Goal: Transaction & Acquisition: Purchase product/service

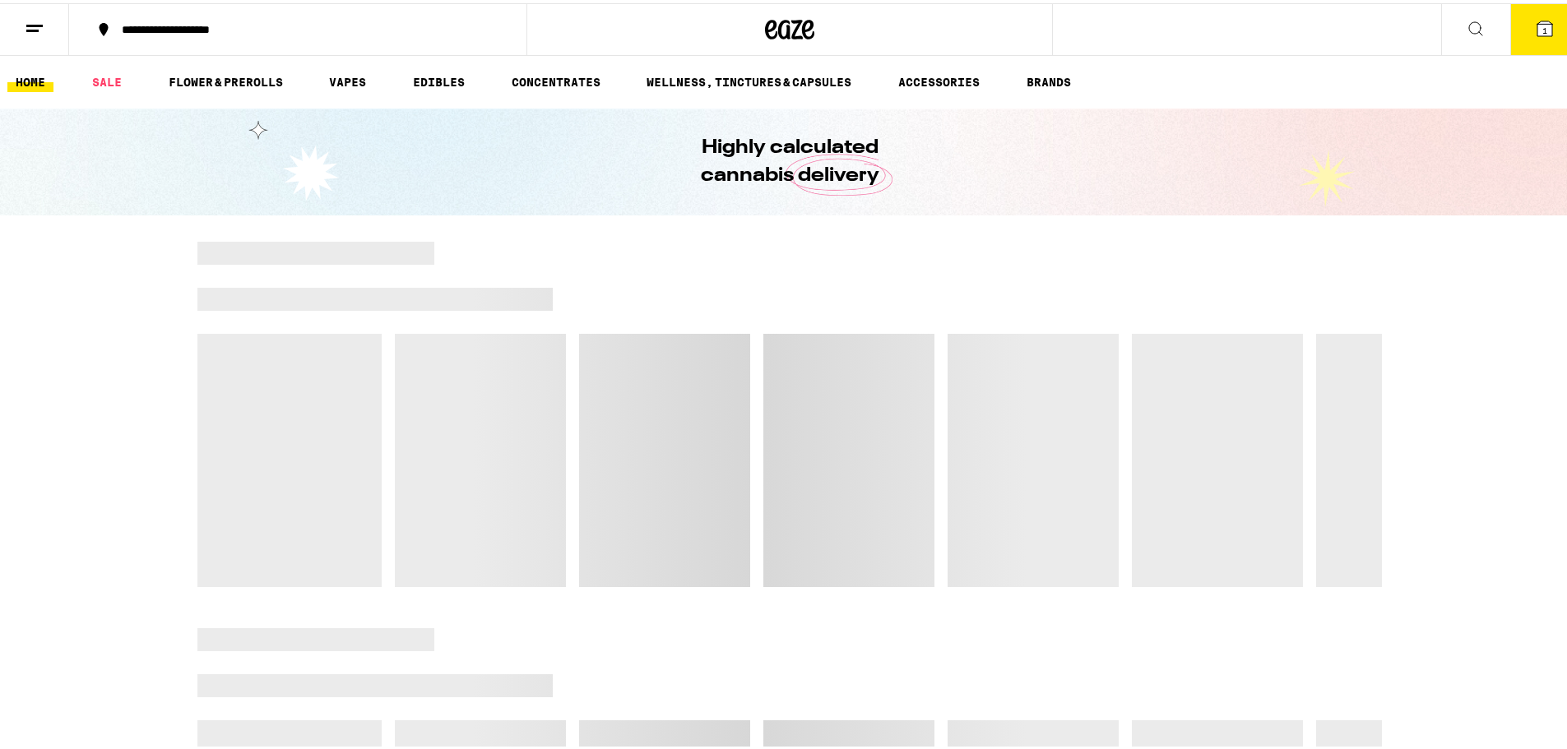
click at [1542, 25] on span "1" at bounding box center [1544, 27] width 5 height 10
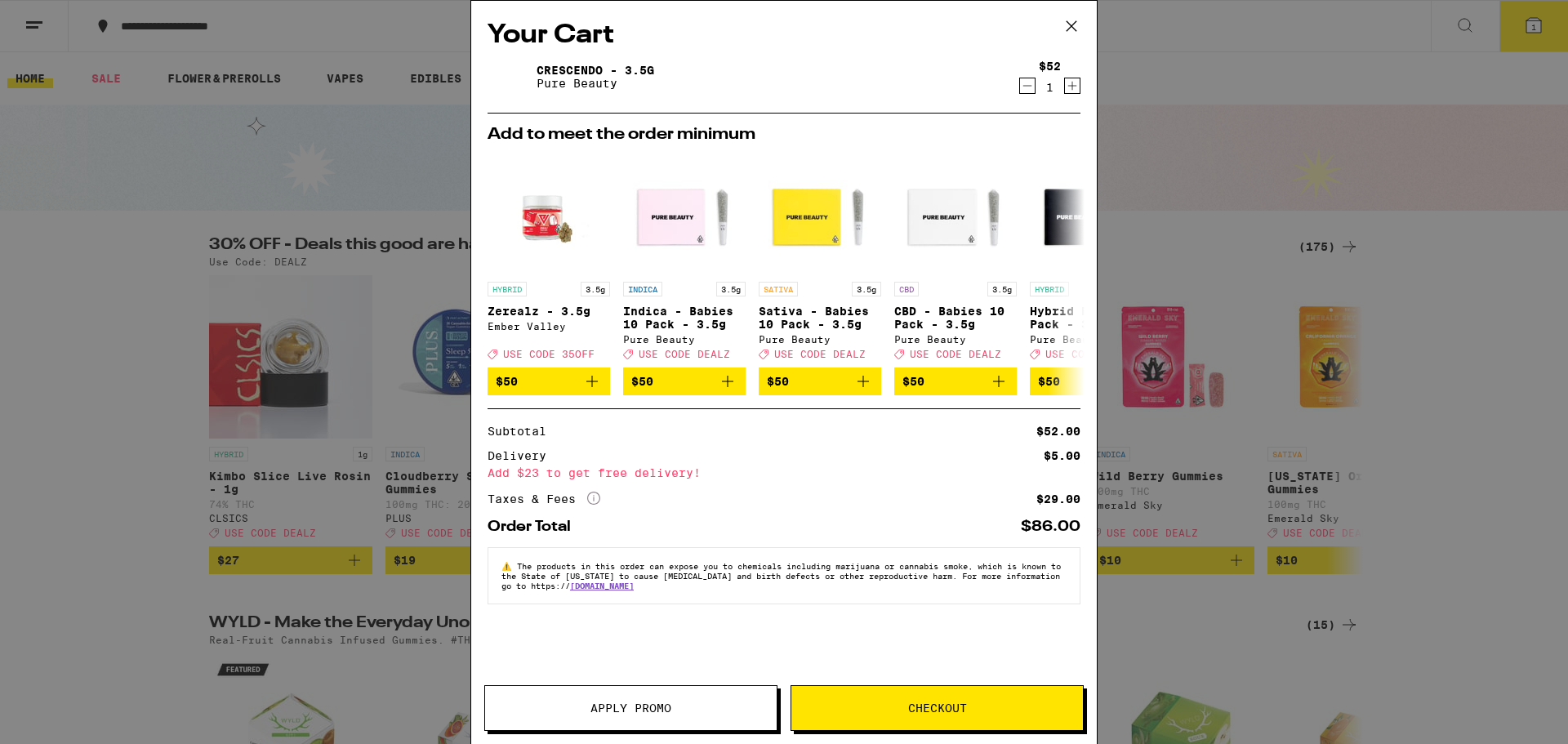
click at [1075, 21] on icon at bounding box center [1071, 26] width 25 height 25
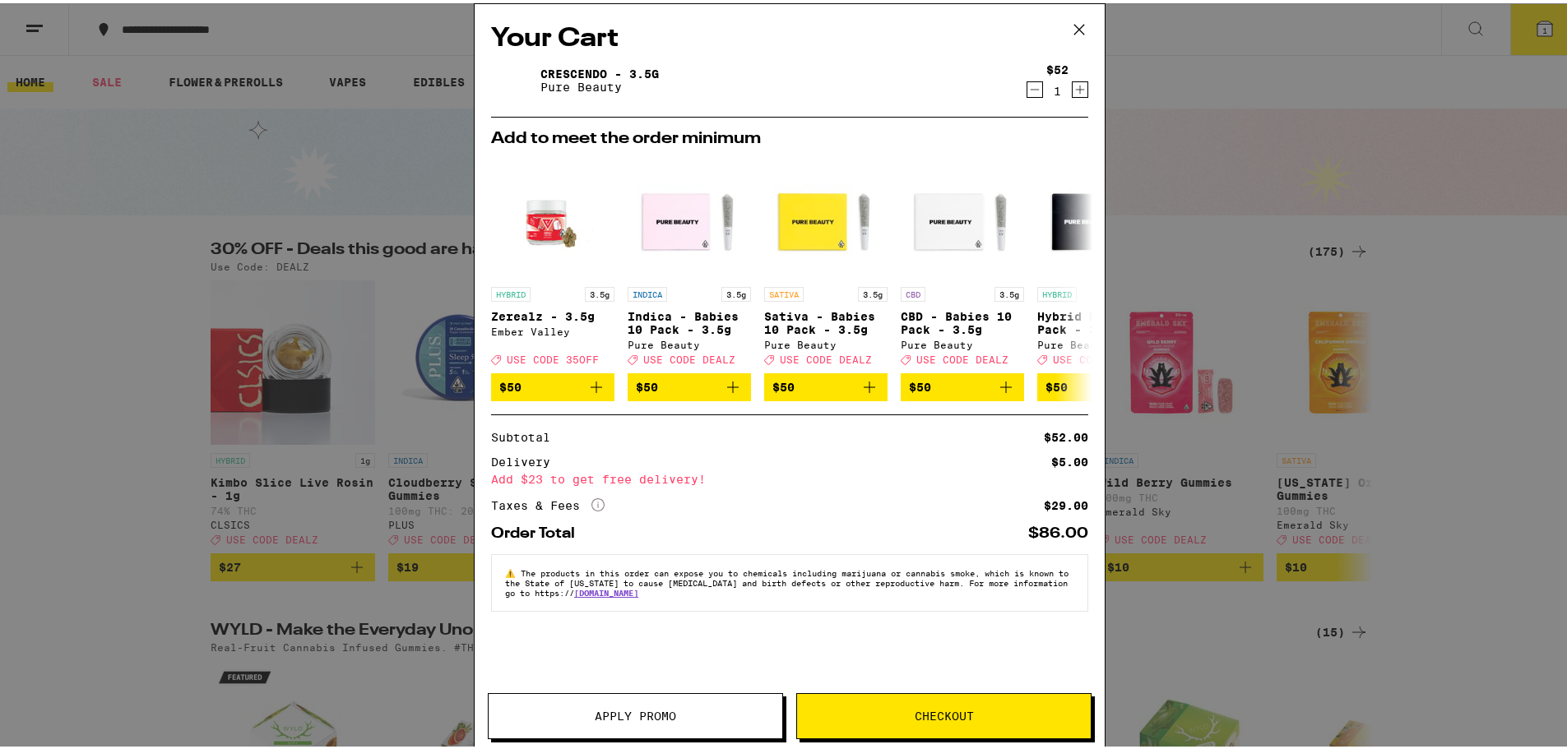
click at [1083, 21] on div "Your Cart Crescendo - 3.5g Pure Beauty $52 1 Add to meet the order minimum HYBR…" at bounding box center [789, 374] width 1579 height 749
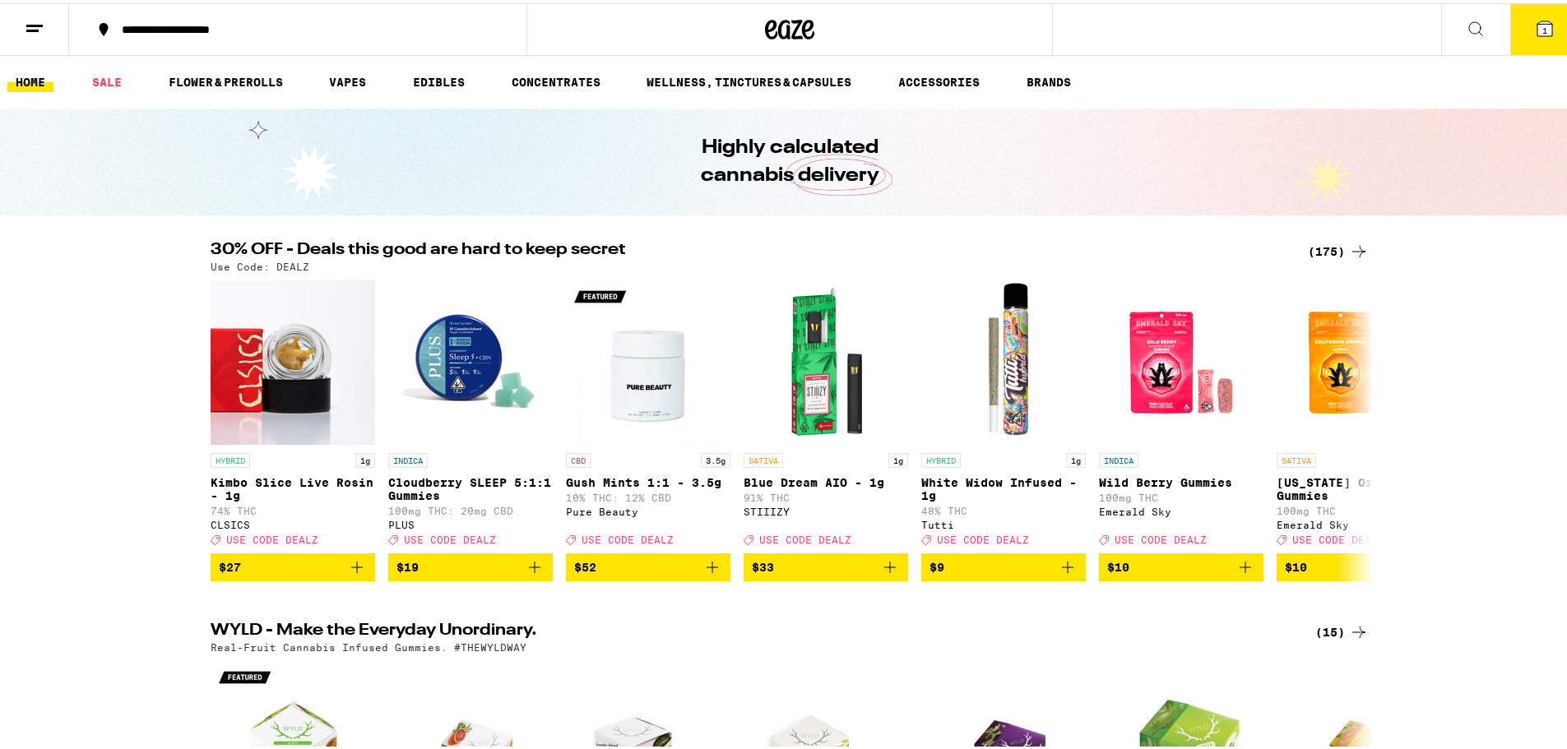
click at [1334, 245] on div "(175)" at bounding box center [1338, 249] width 61 height 20
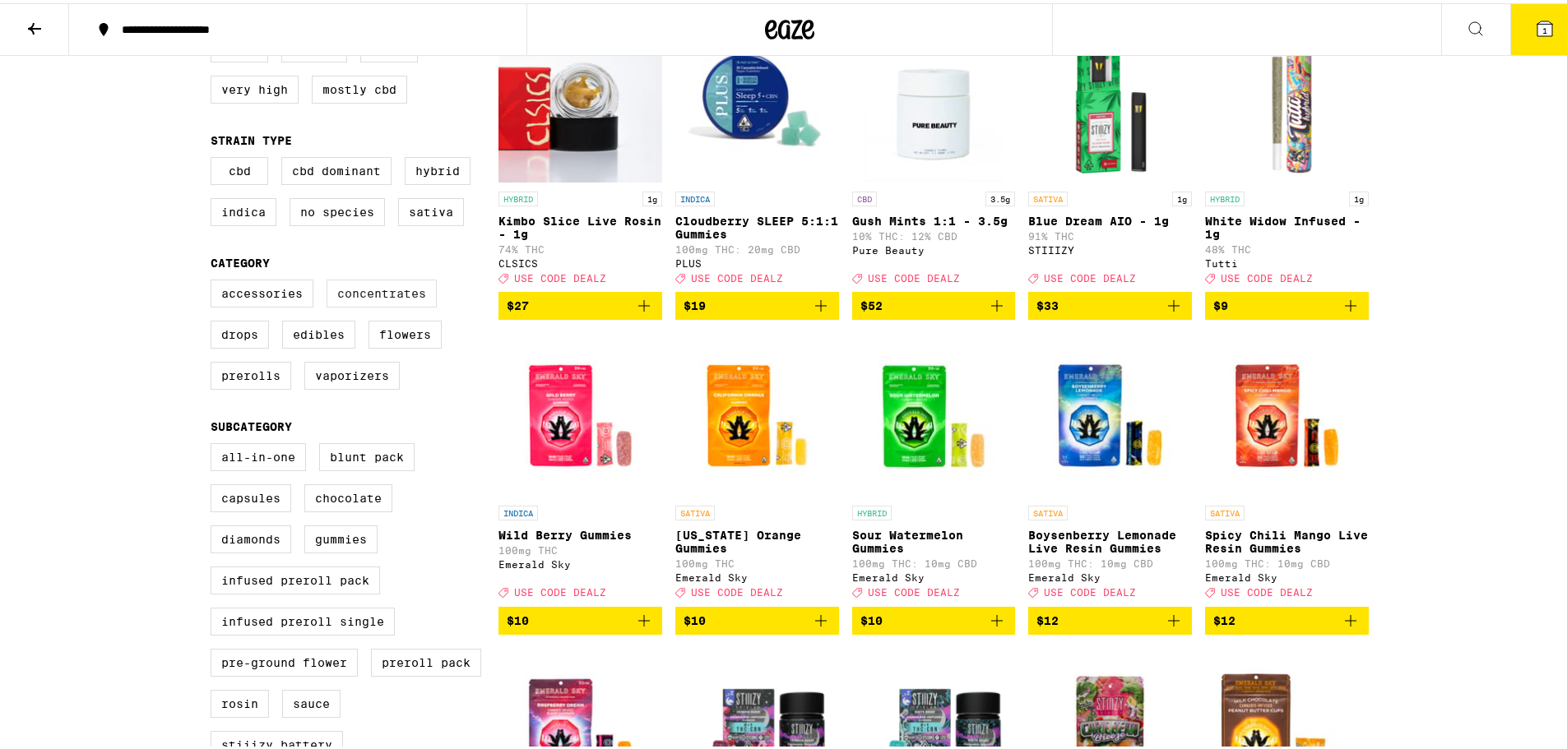
scroll to position [247, 0]
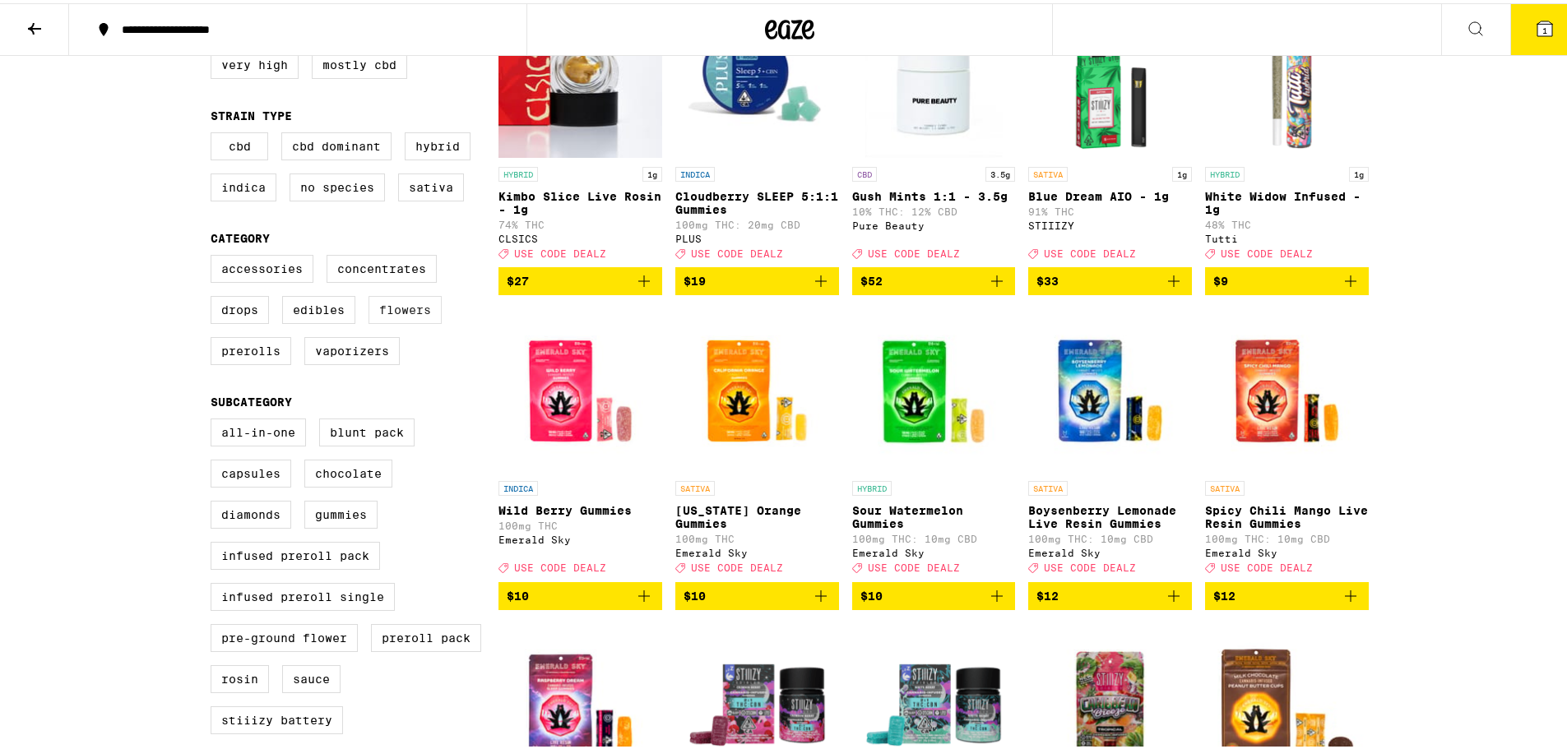
click at [383, 321] on label "Flowers" at bounding box center [404, 307] width 73 height 28
click at [215, 255] on input "Flowers" at bounding box center [214, 254] width 1 height 1
checkbox input "true"
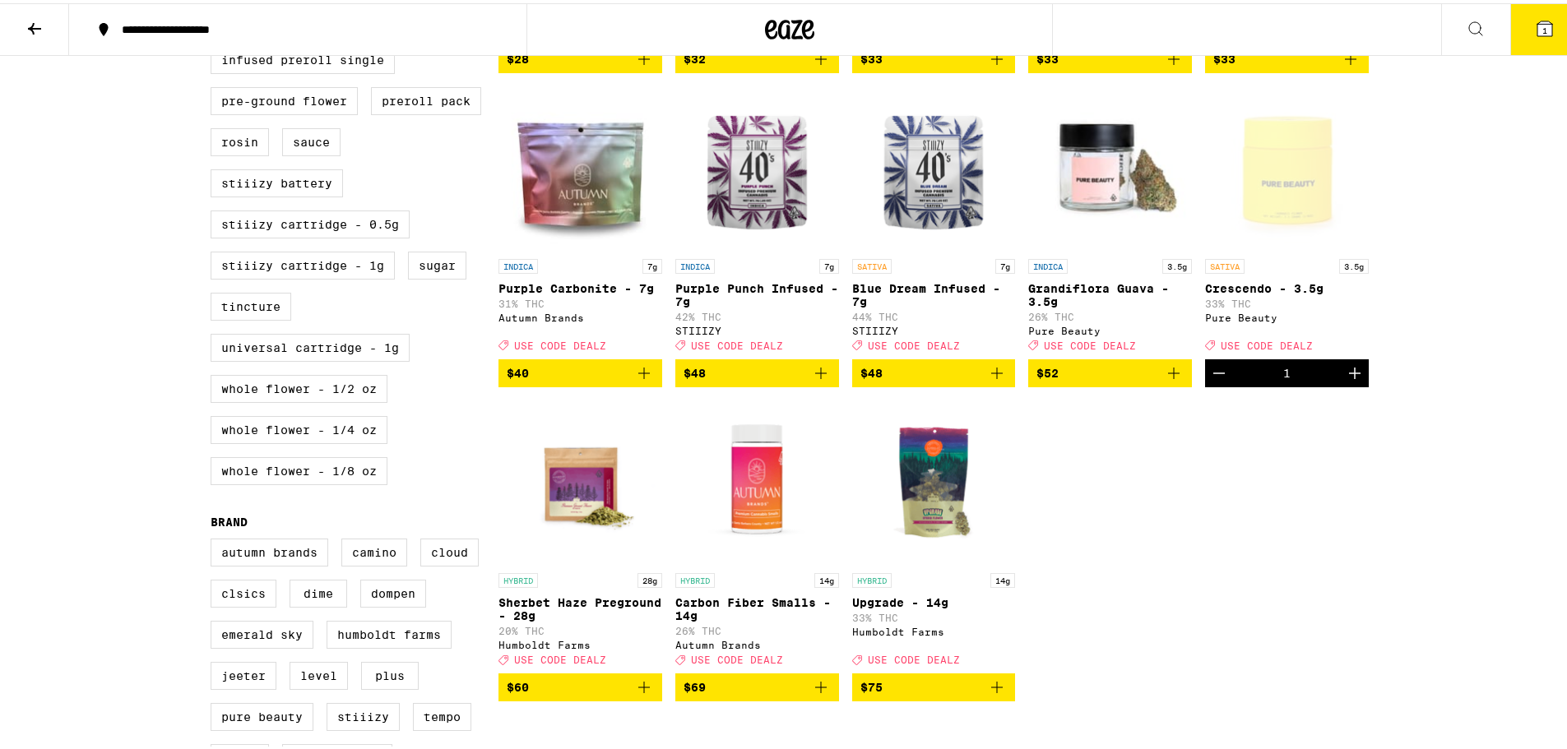
scroll to position [823, 0]
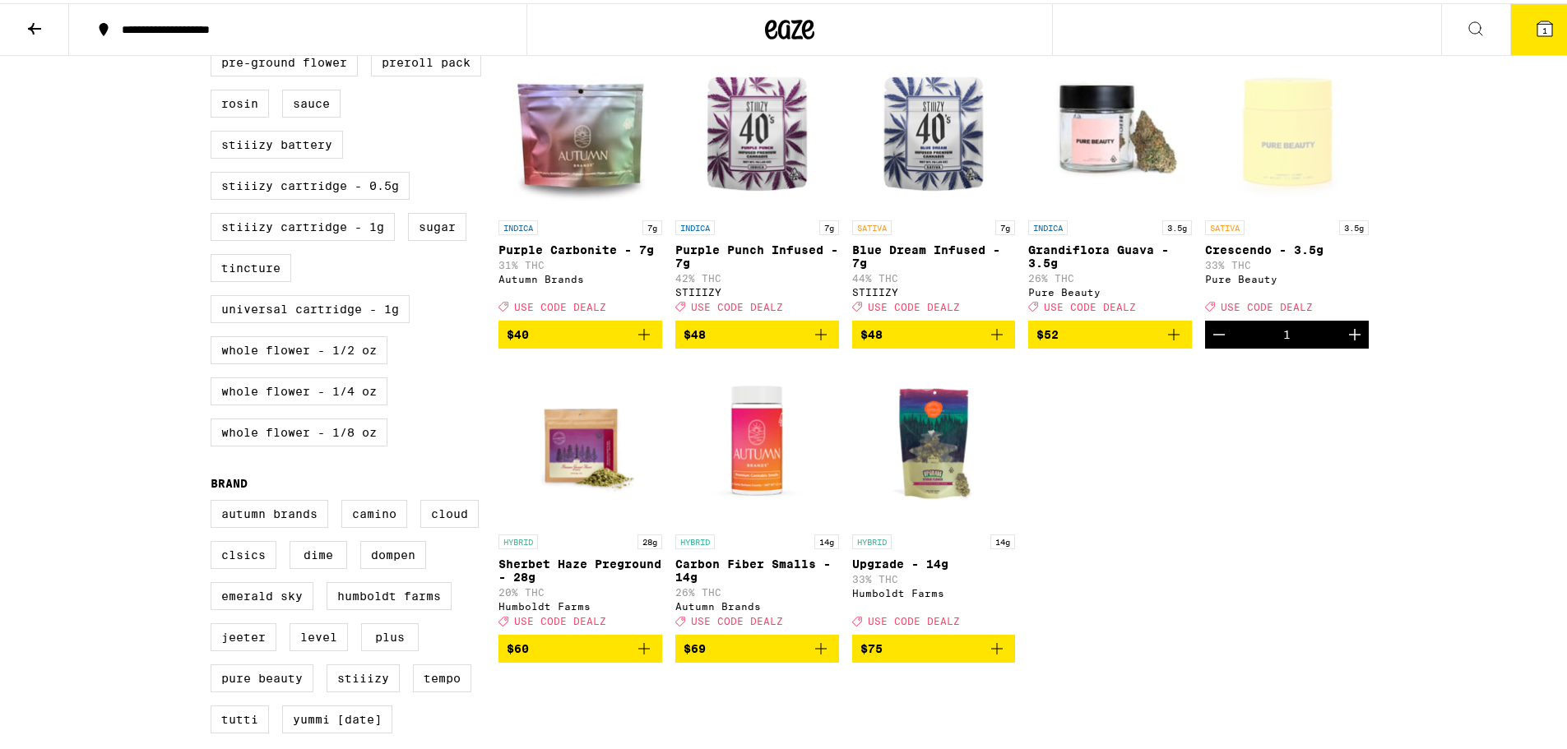
click at [1213, 341] on icon "Decrement" at bounding box center [1219, 332] width 20 height 20
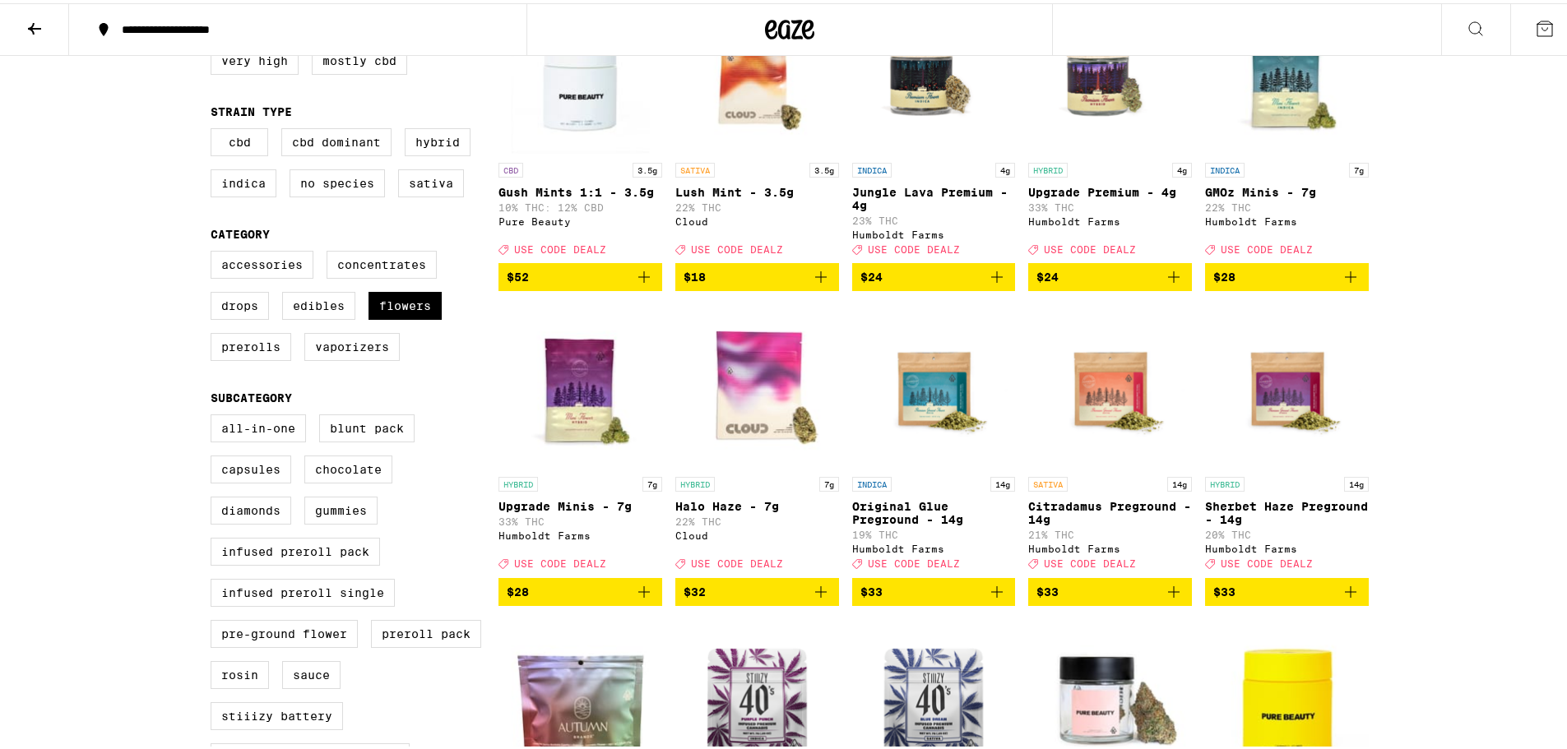
scroll to position [247, 0]
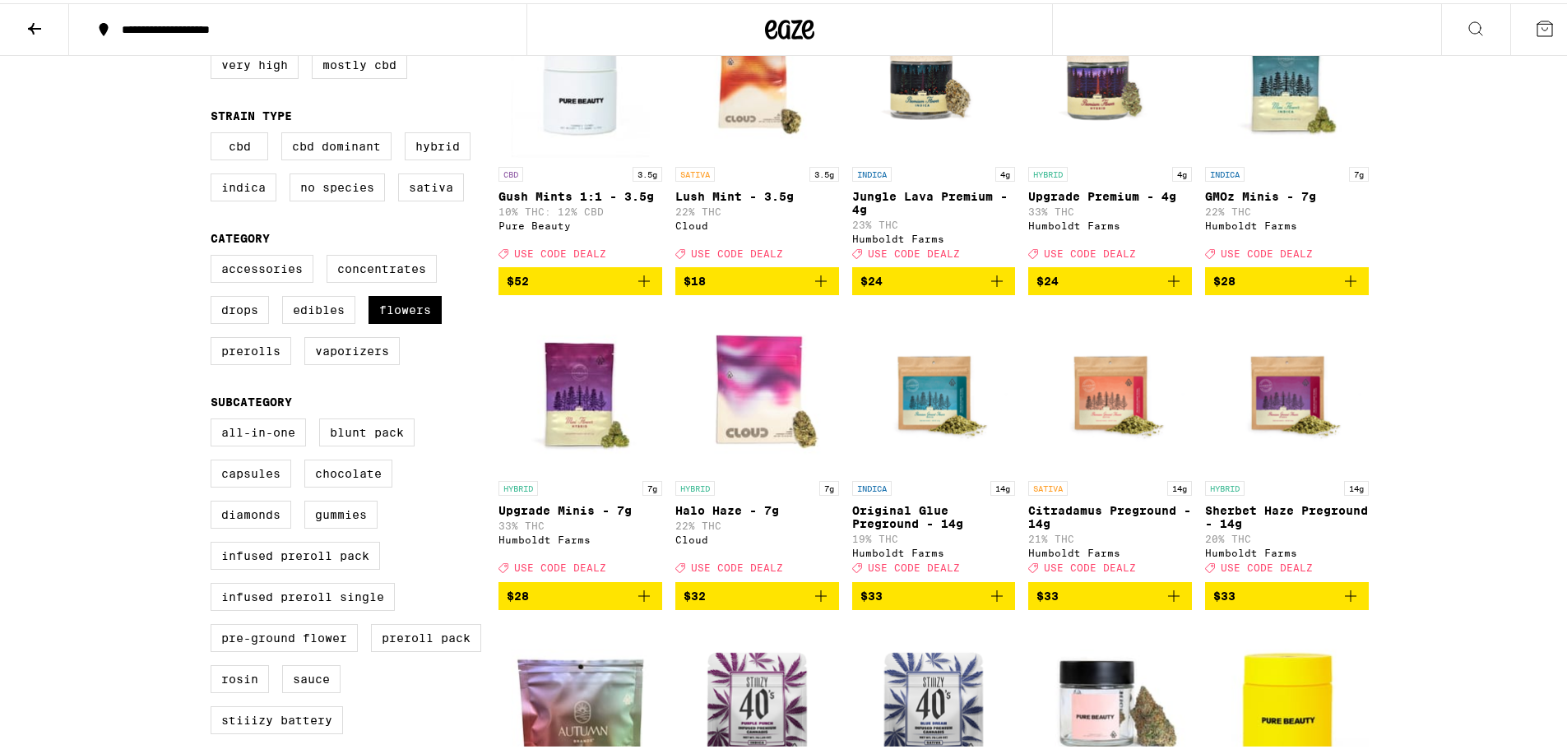
click at [638, 603] on icon "Add to bag" at bounding box center [644, 593] width 20 height 20
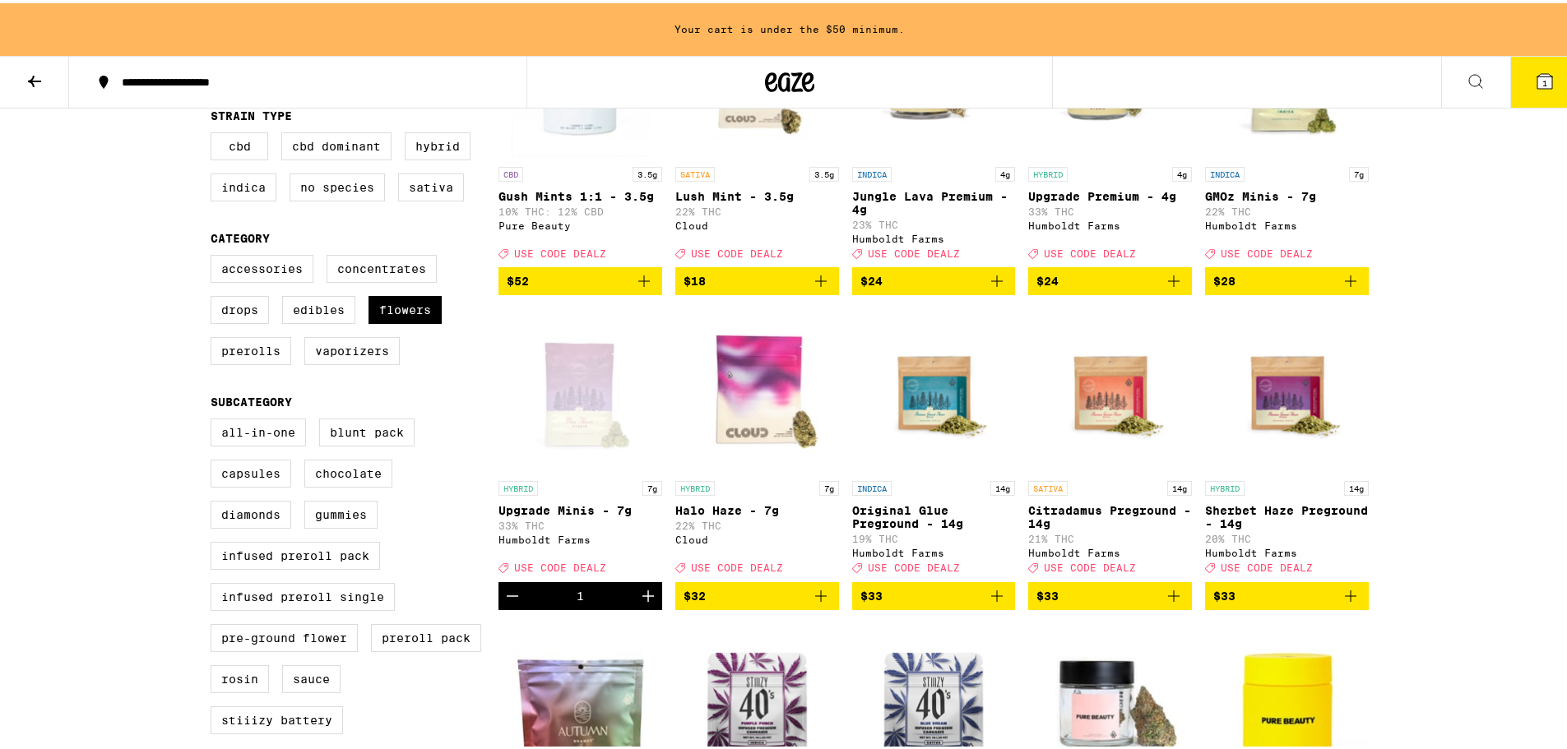
click at [638, 603] on icon "Increment" at bounding box center [648, 593] width 20 height 20
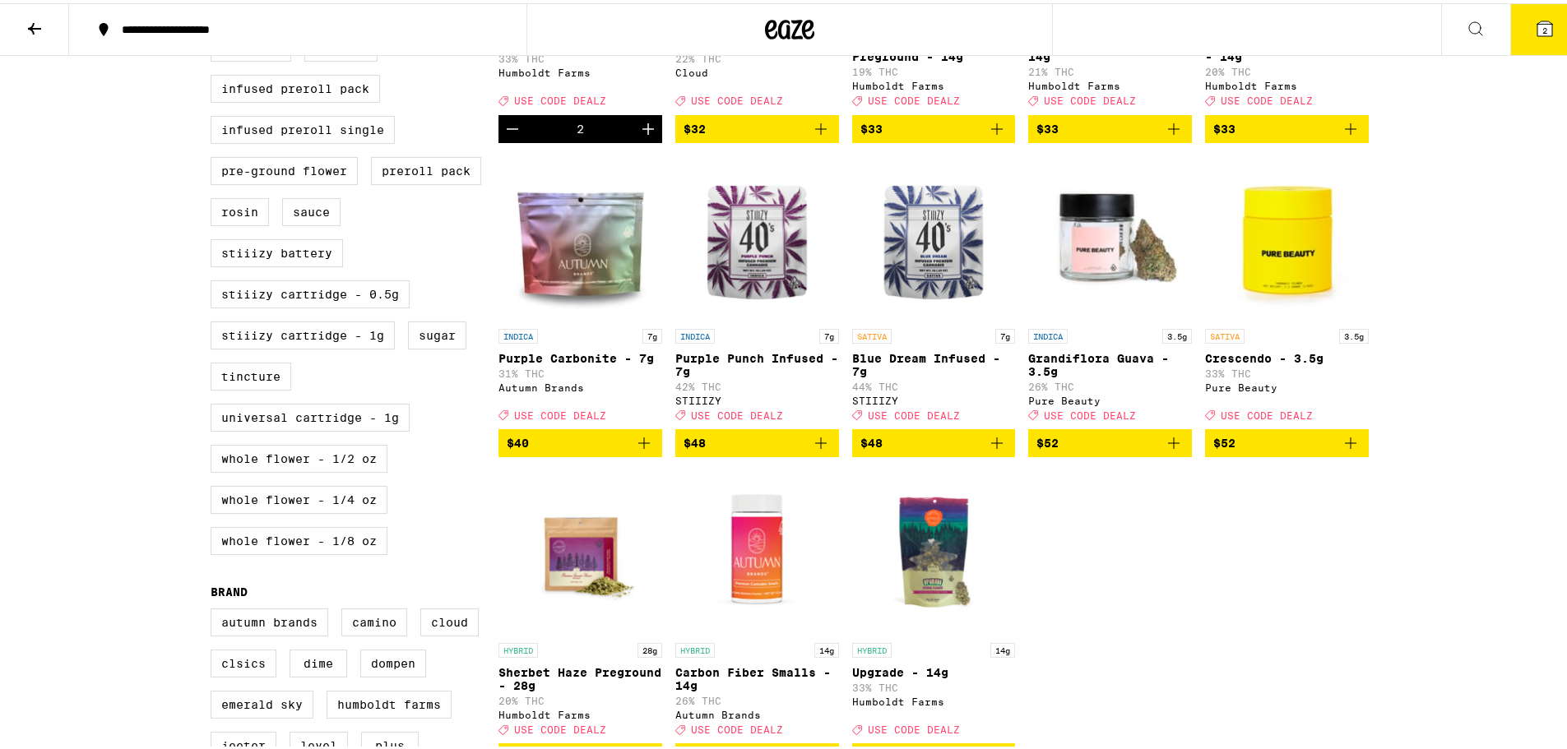
scroll to position [740, 0]
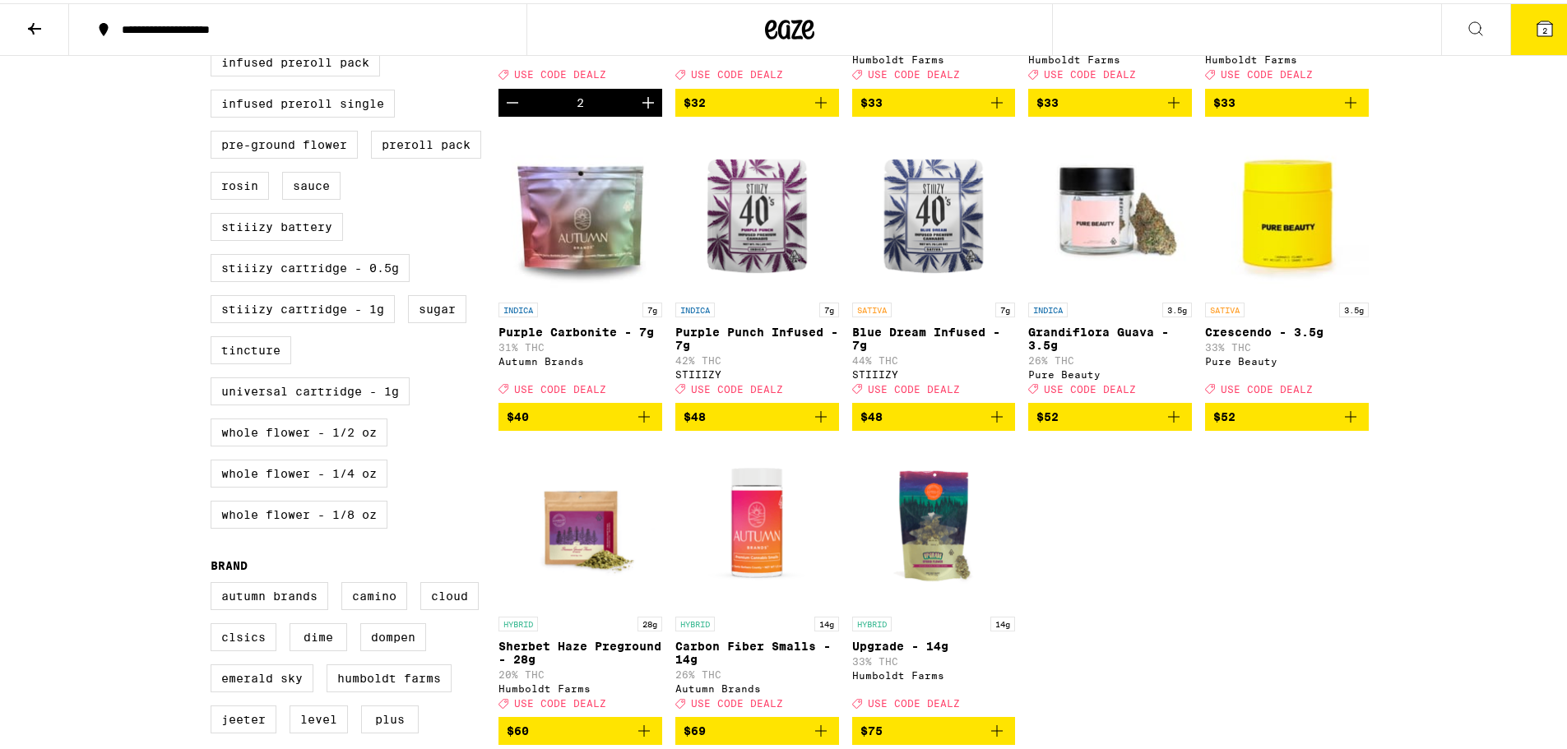
click at [813, 424] on icon "Add to bag" at bounding box center [821, 414] width 20 height 20
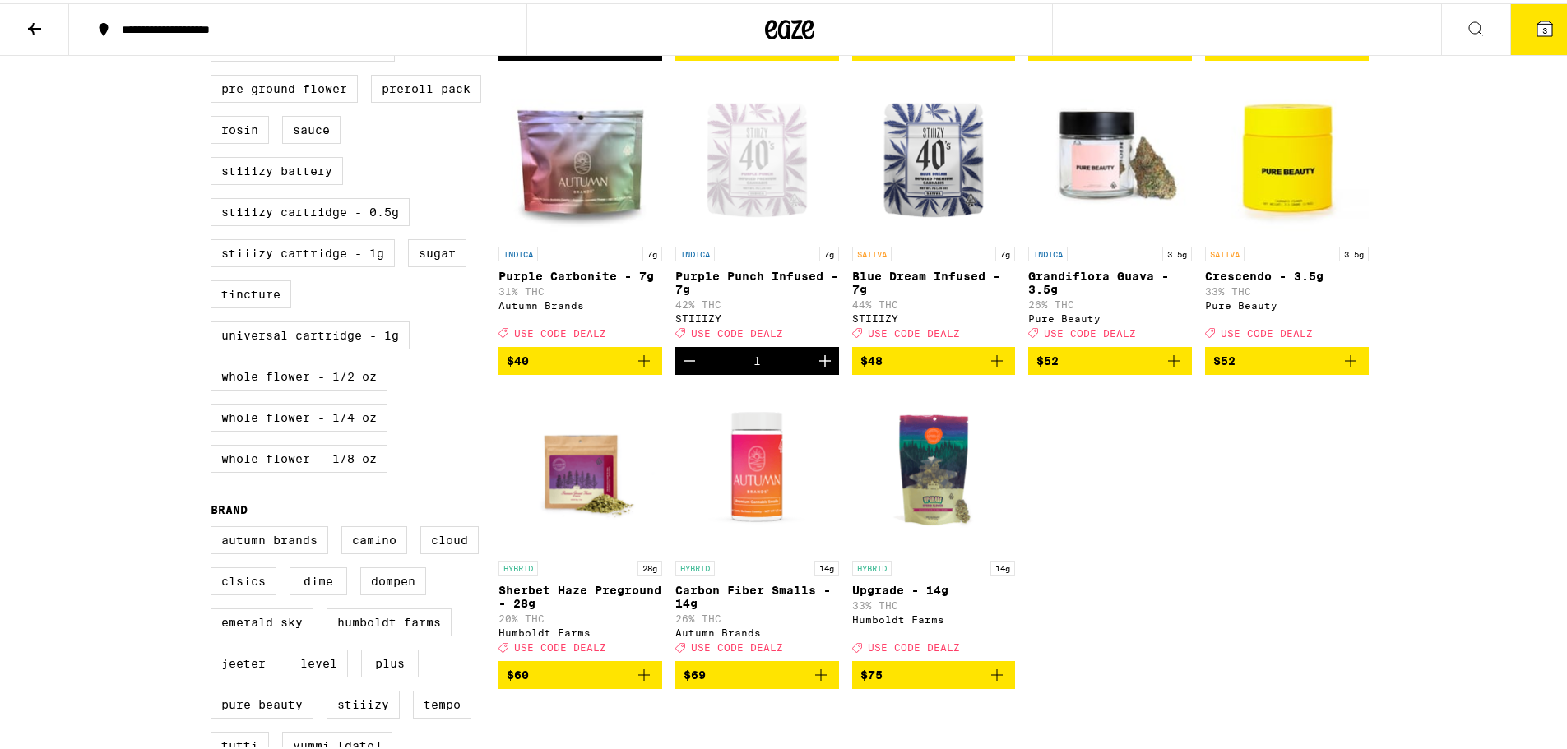
scroll to position [823, 0]
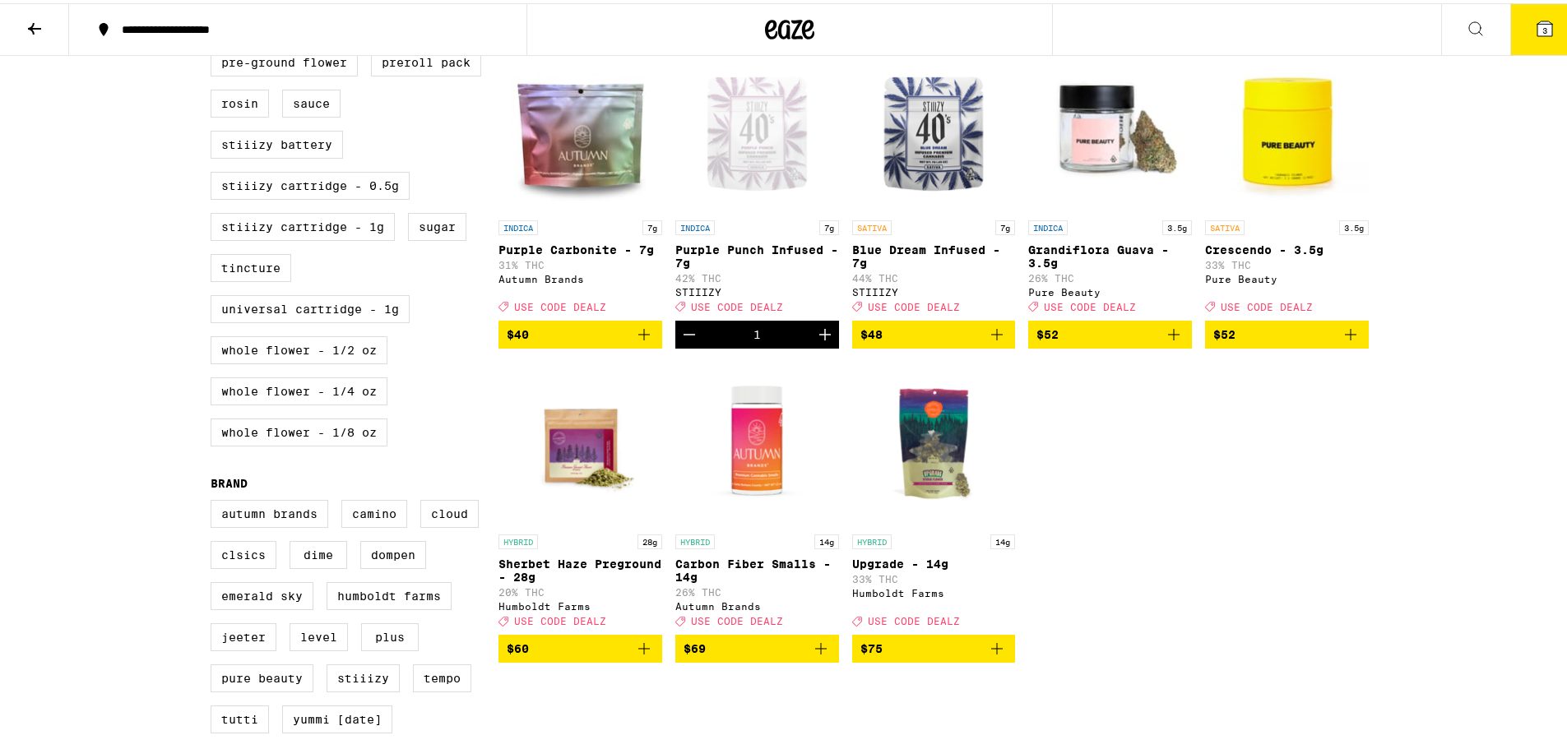
click at [924, 470] on img "Open page for Upgrade - 14g from Humboldt Farms" at bounding box center [934, 441] width 164 height 165
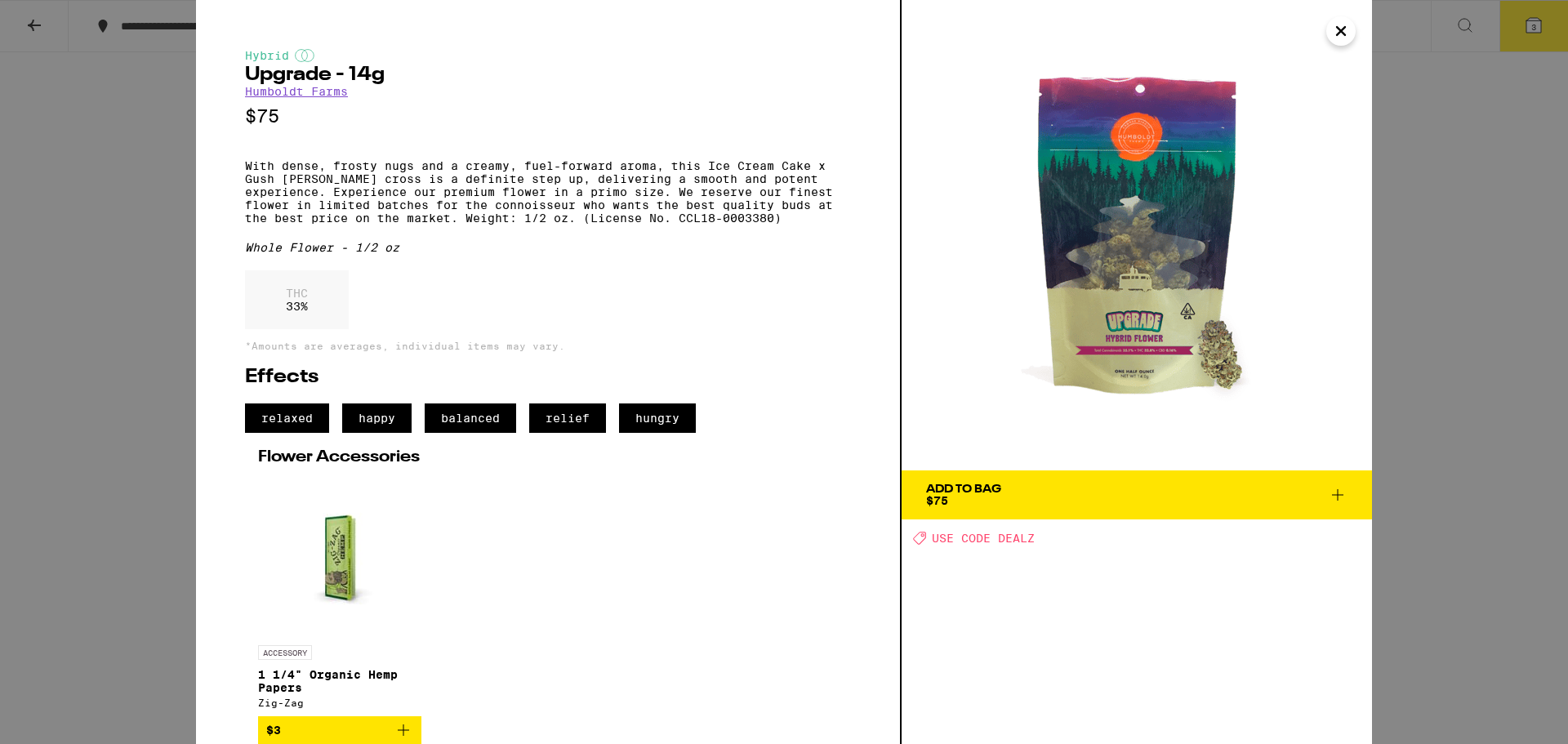
click at [1347, 27] on icon "Close" at bounding box center [1342, 31] width 20 height 25
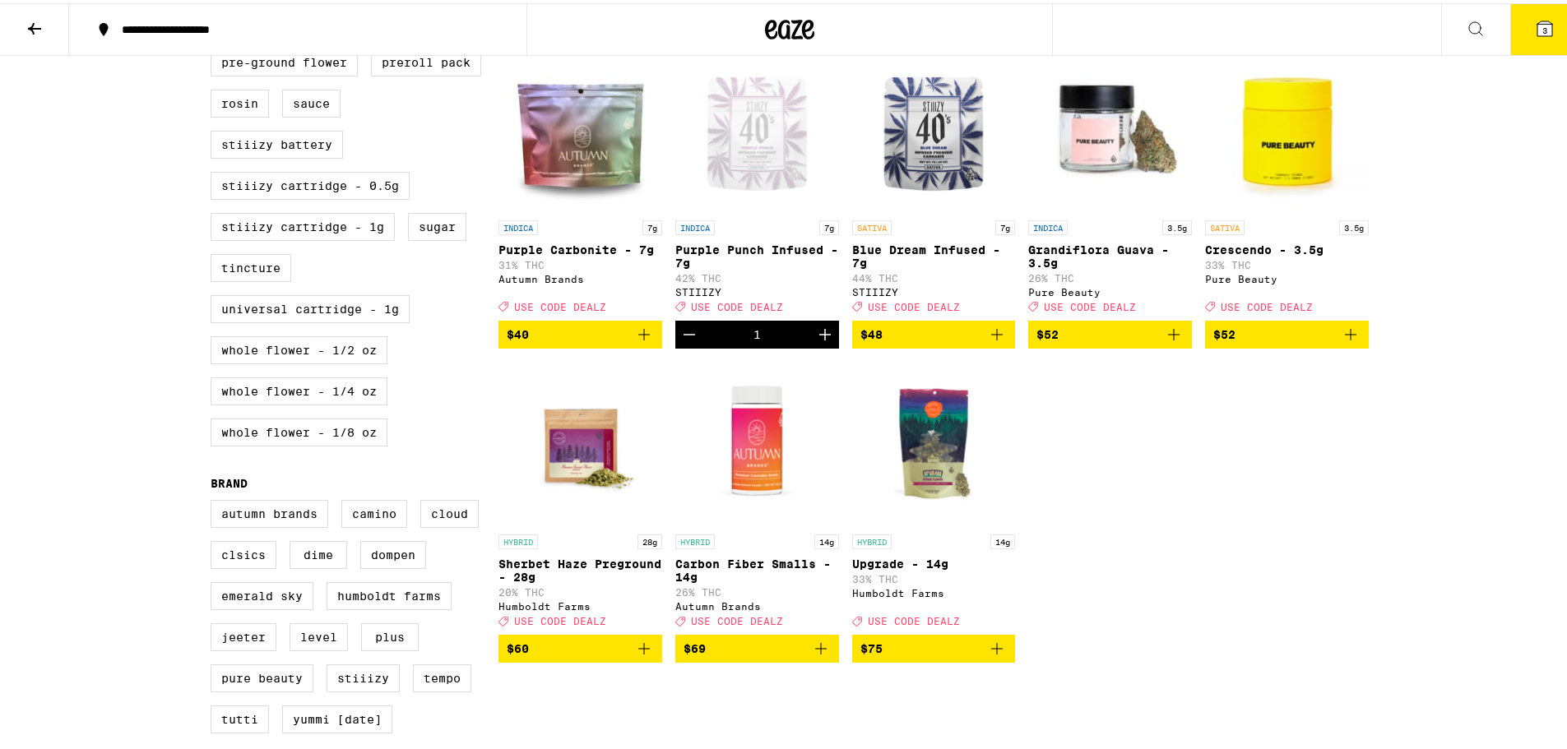
click at [992, 656] on icon "Add to bag" at bounding box center [997, 646] width 20 height 20
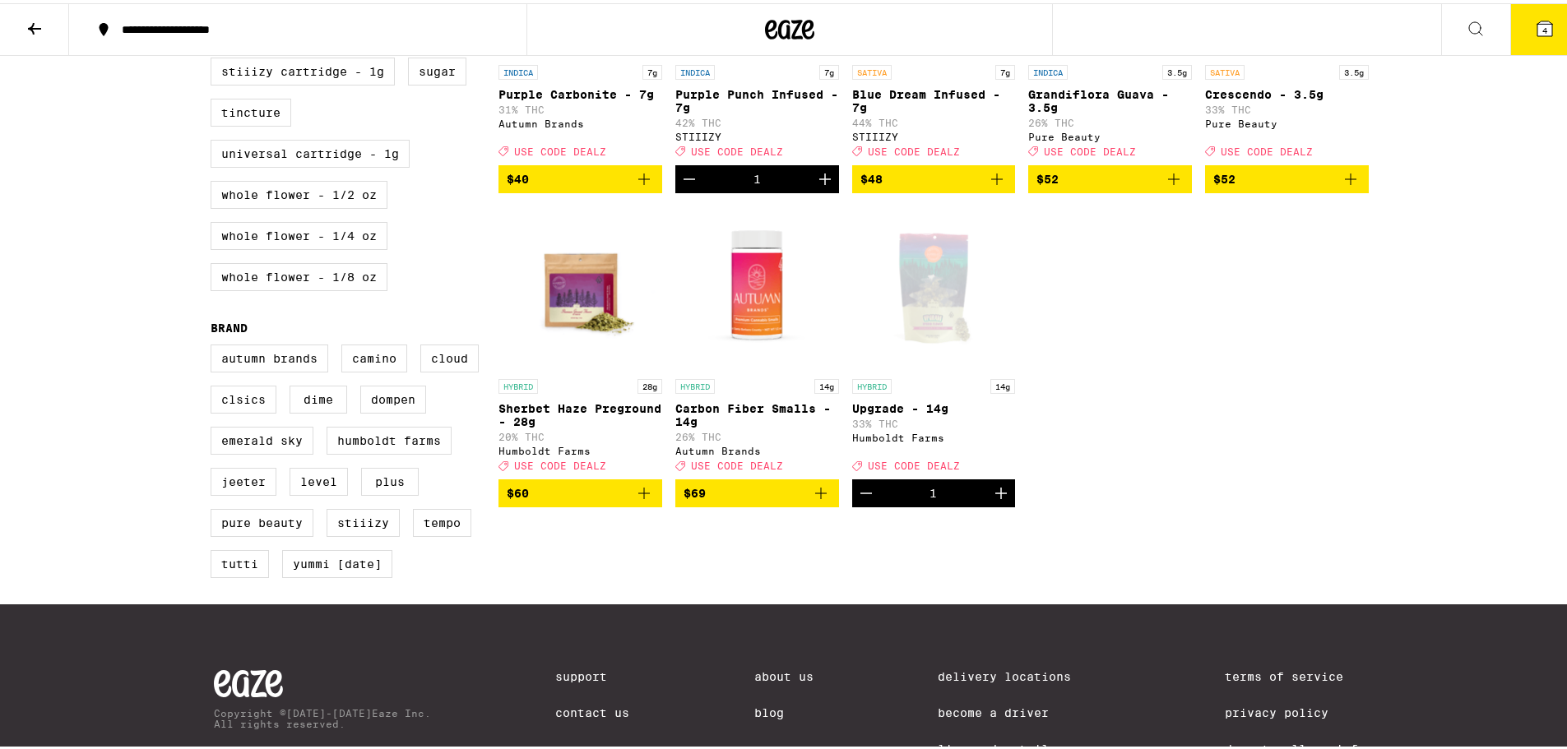
scroll to position [987, 0]
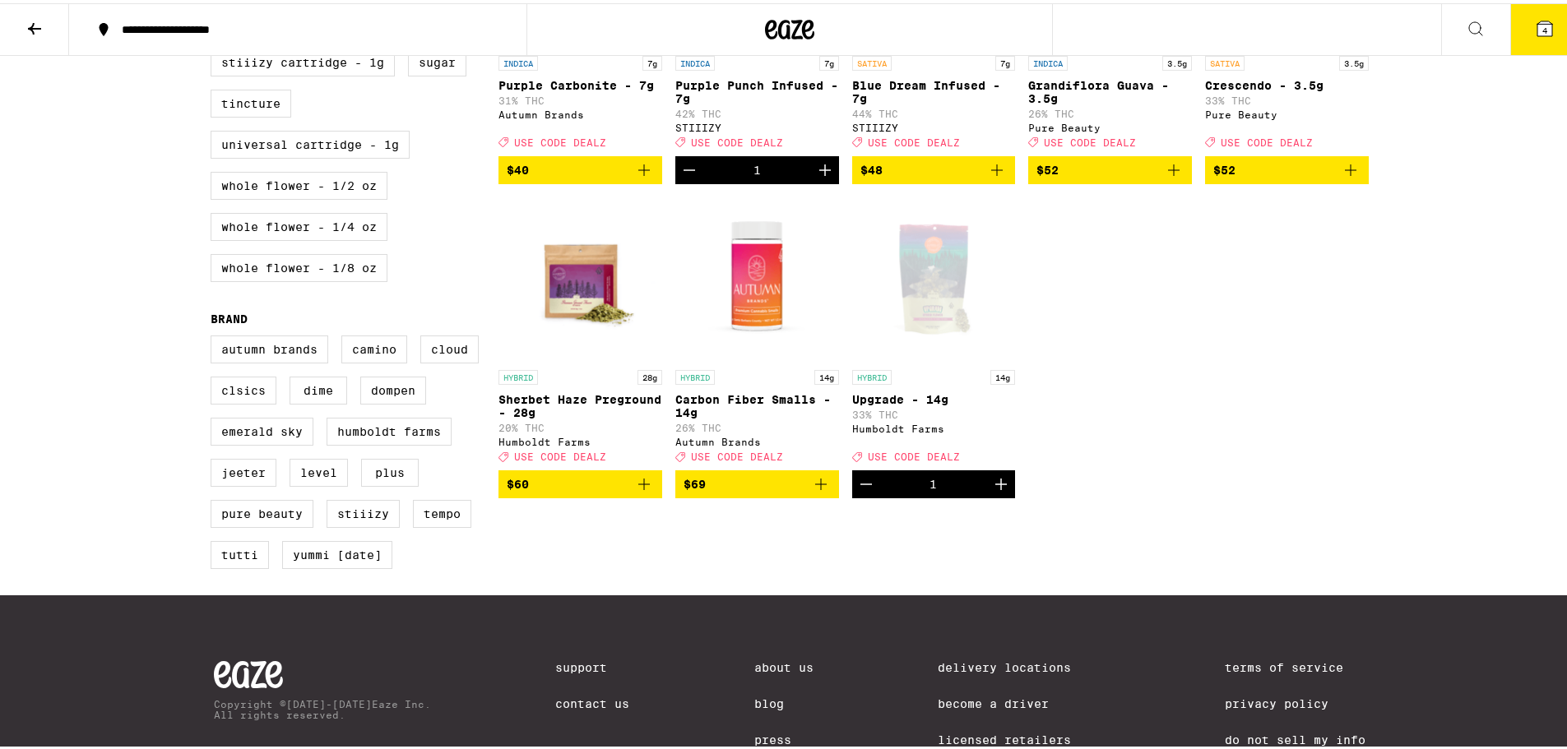
click at [856, 491] on icon "Decrement" at bounding box center [866, 481] width 20 height 20
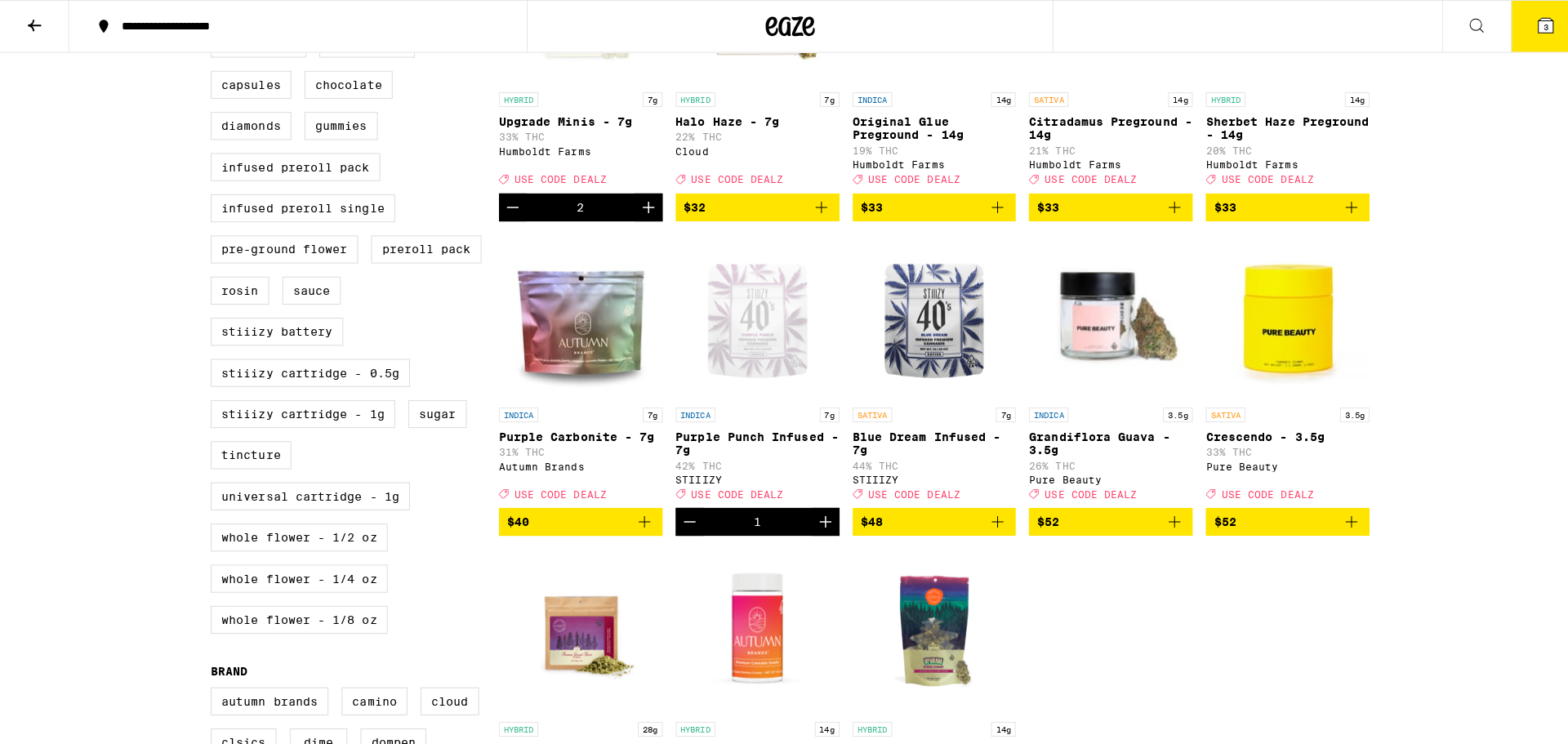
scroll to position [654, 0]
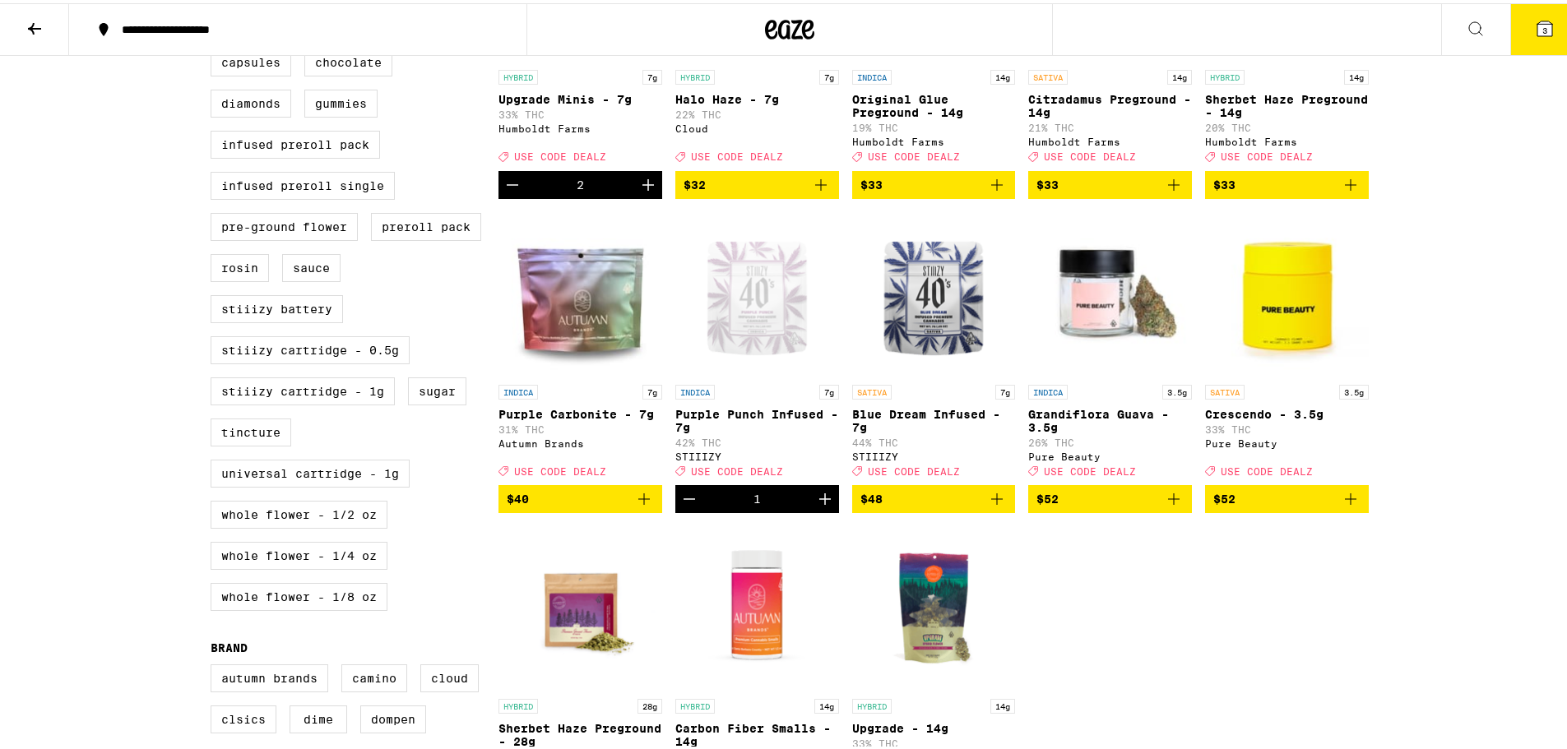
click at [649, 253] on img "Open page for Purple Carbonite - 7g from Autumn Brands" at bounding box center [580, 291] width 164 height 165
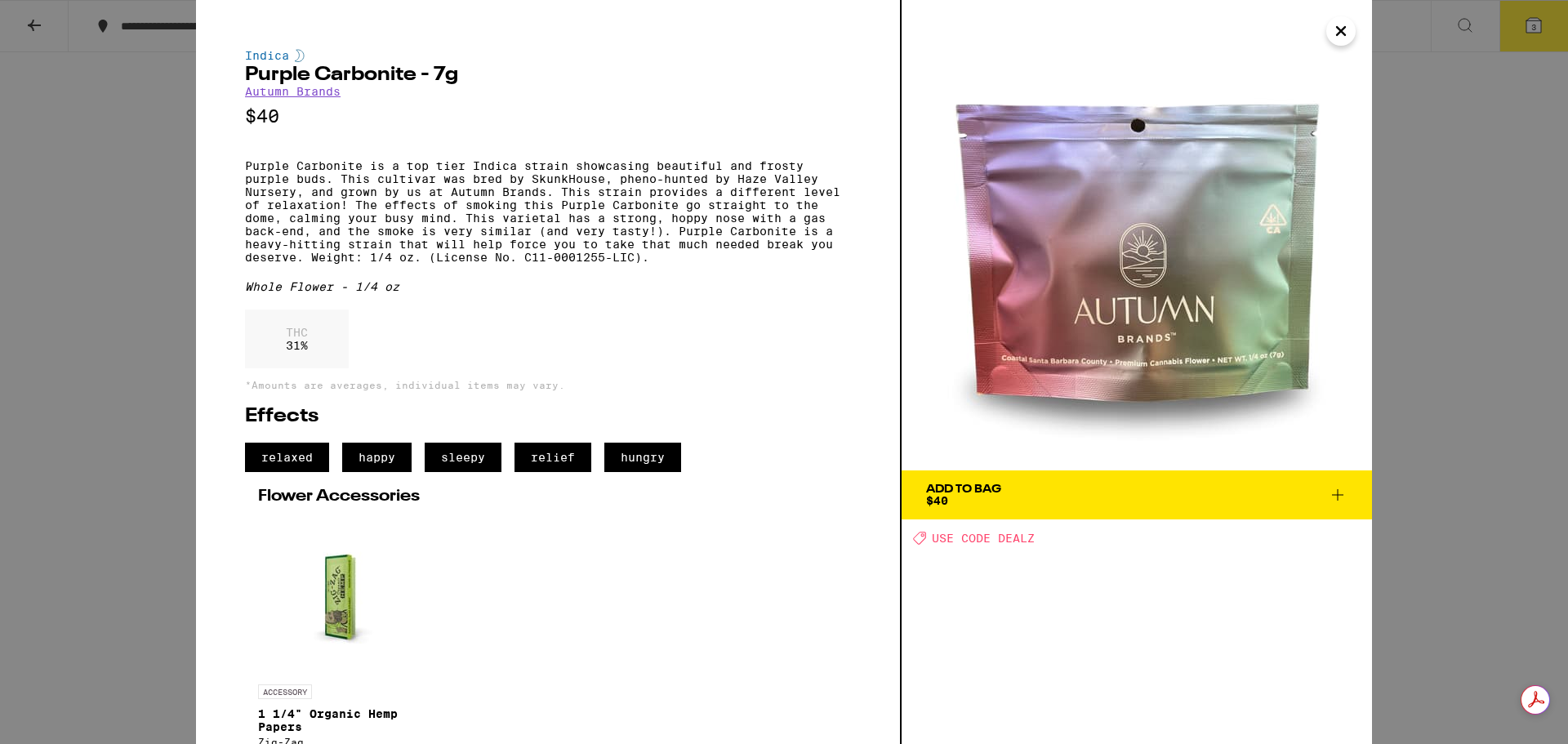
click at [1340, 27] on icon "Close" at bounding box center [1342, 31] width 20 height 25
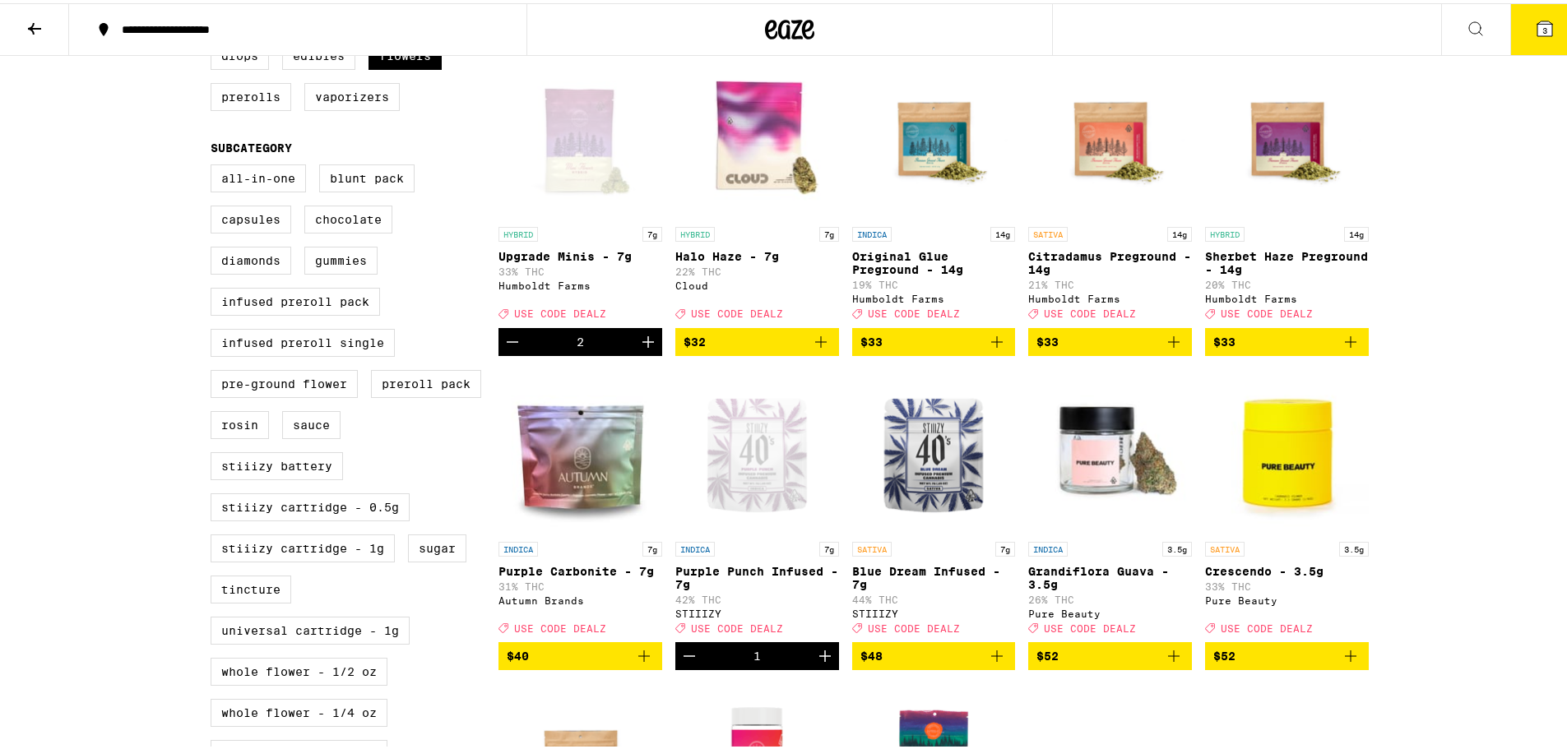
scroll to position [494, 0]
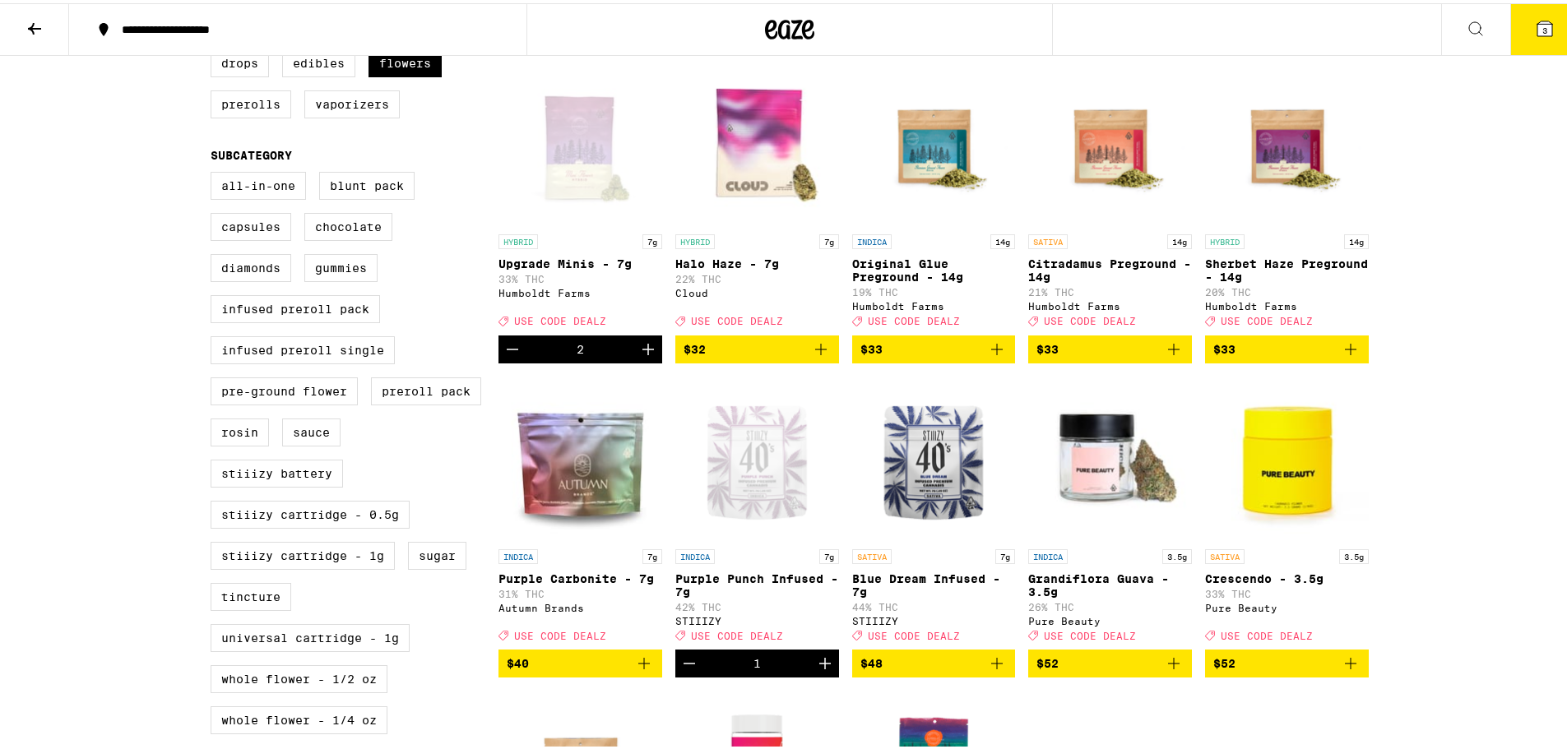
click at [593, 360] on div "2" at bounding box center [580, 346] width 164 height 28
click at [585, 299] on div "HYBRID 7g Upgrade Minis - 7g 33% THC Humboldt Farms Deal Created with Sketch. U…" at bounding box center [580, 277] width 164 height 92
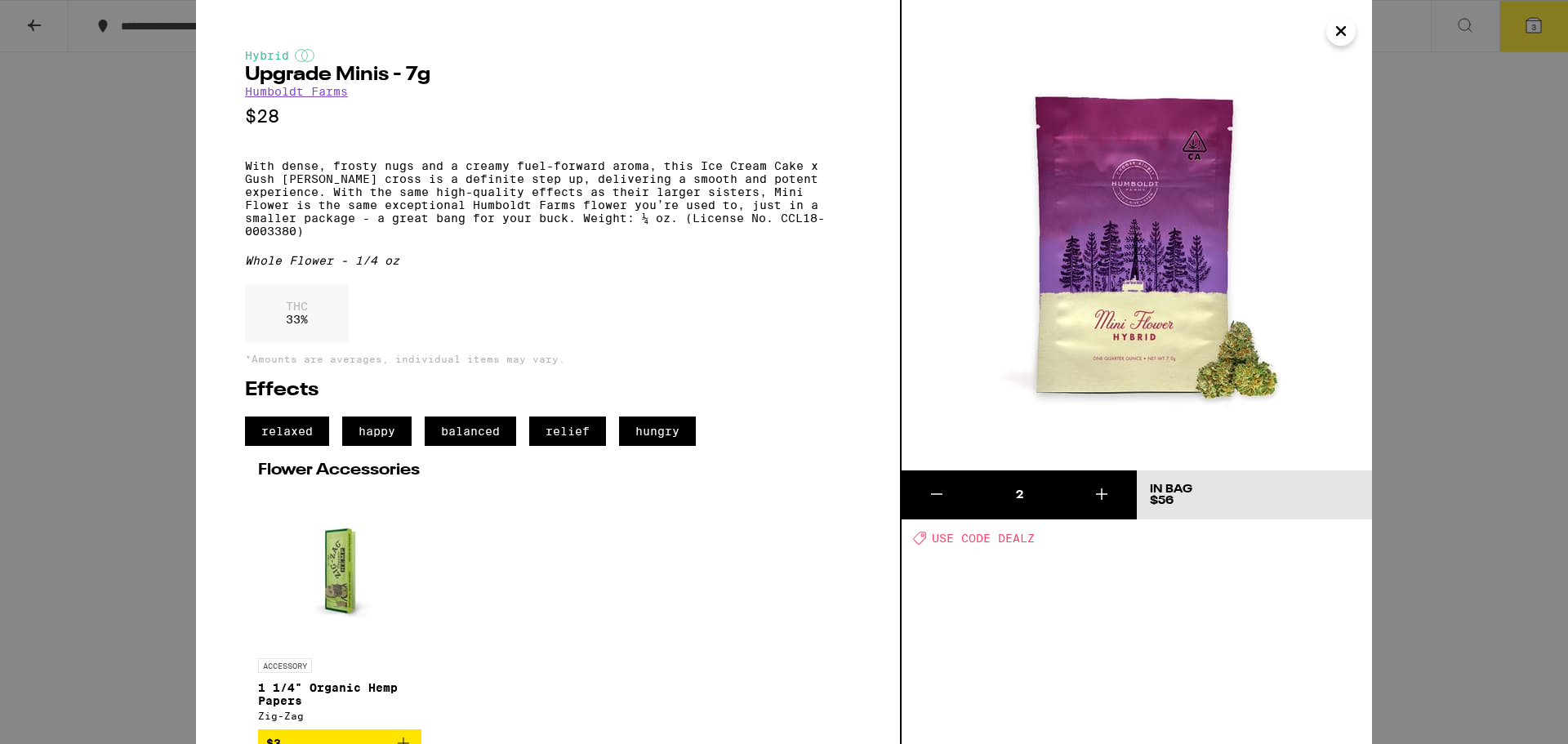
click at [1347, 28] on icon "Close" at bounding box center [1342, 31] width 20 height 25
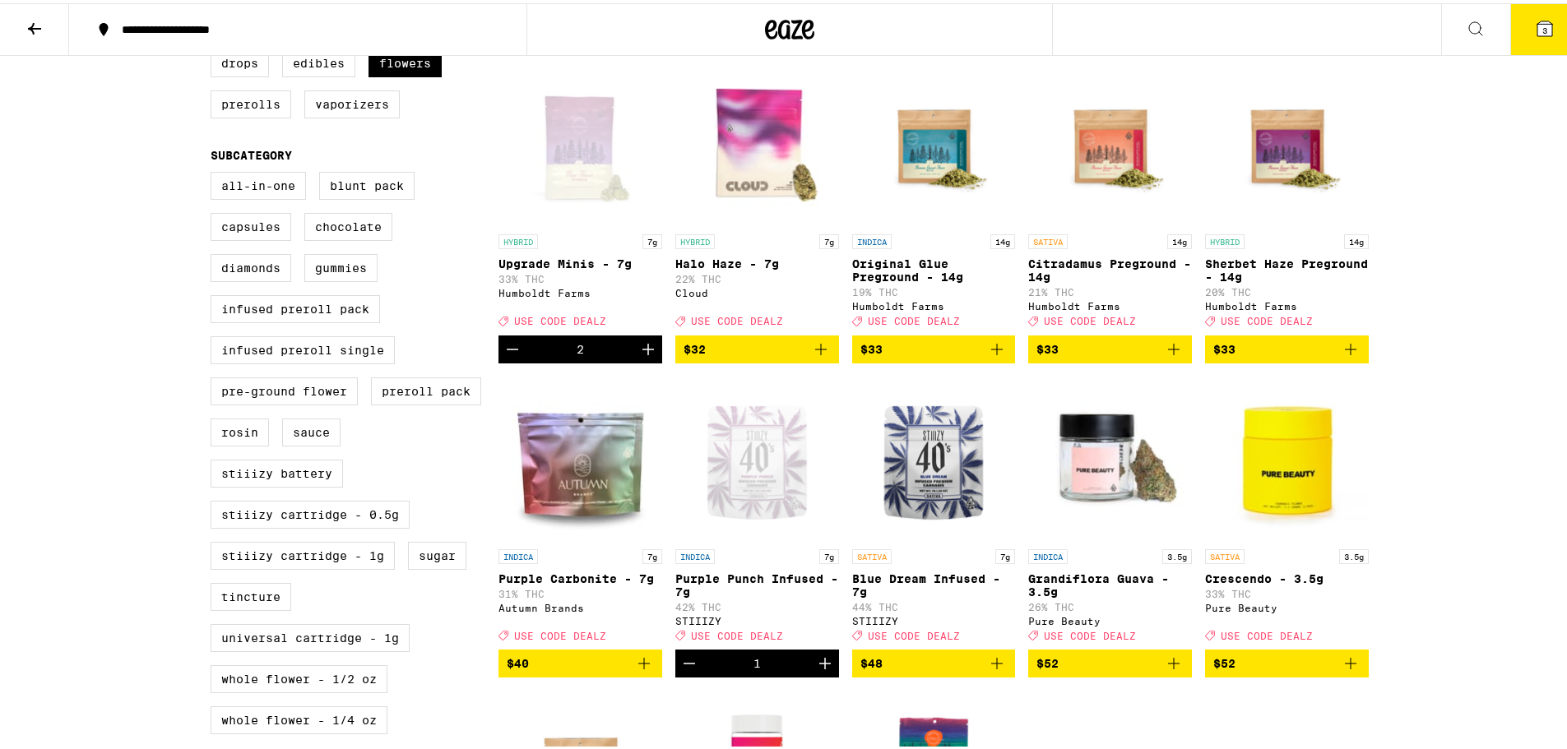
click at [638, 356] on icon "Increment" at bounding box center [648, 346] width 20 height 20
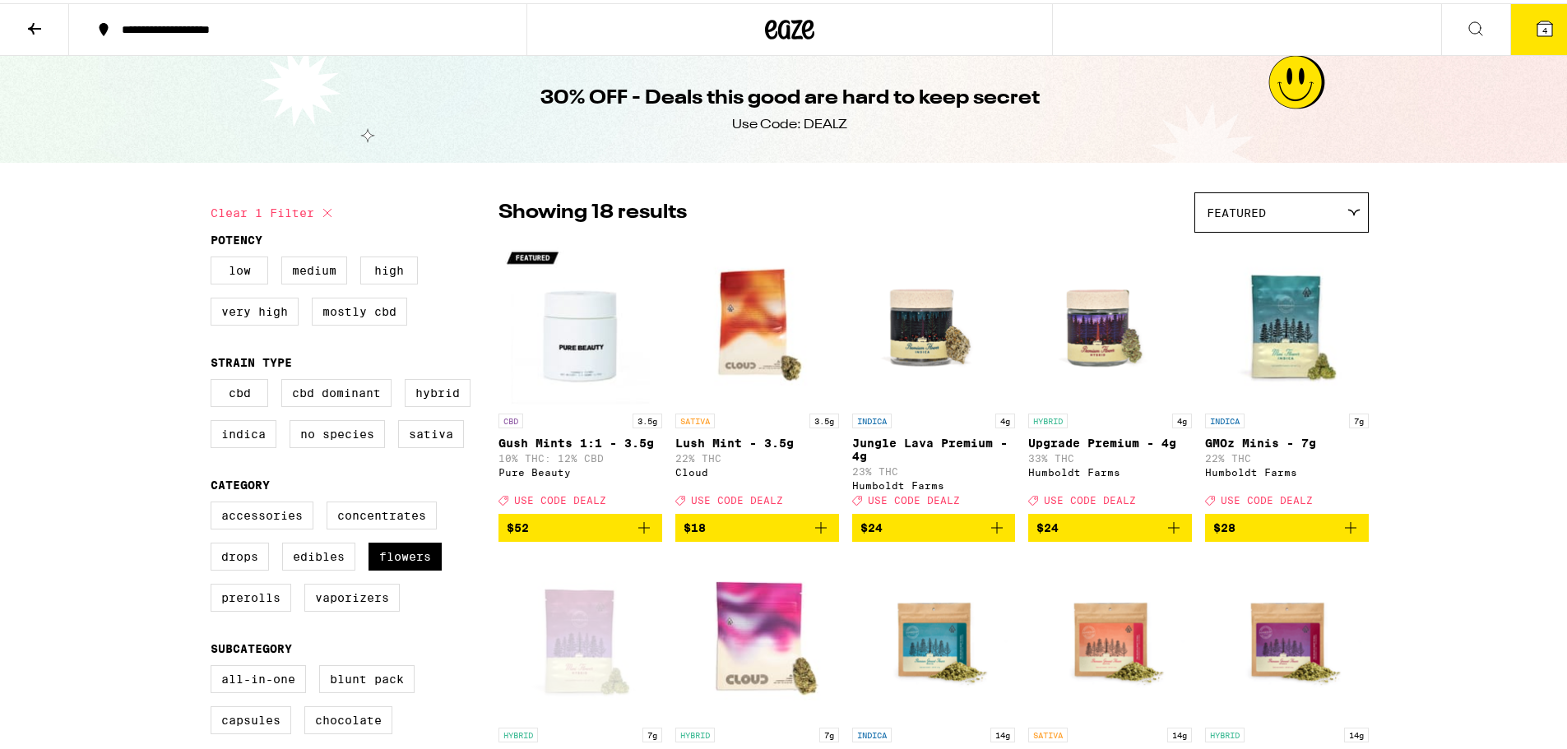
click at [1542, 25] on span "4" at bounding box center [1544, 27] width 5 height 10
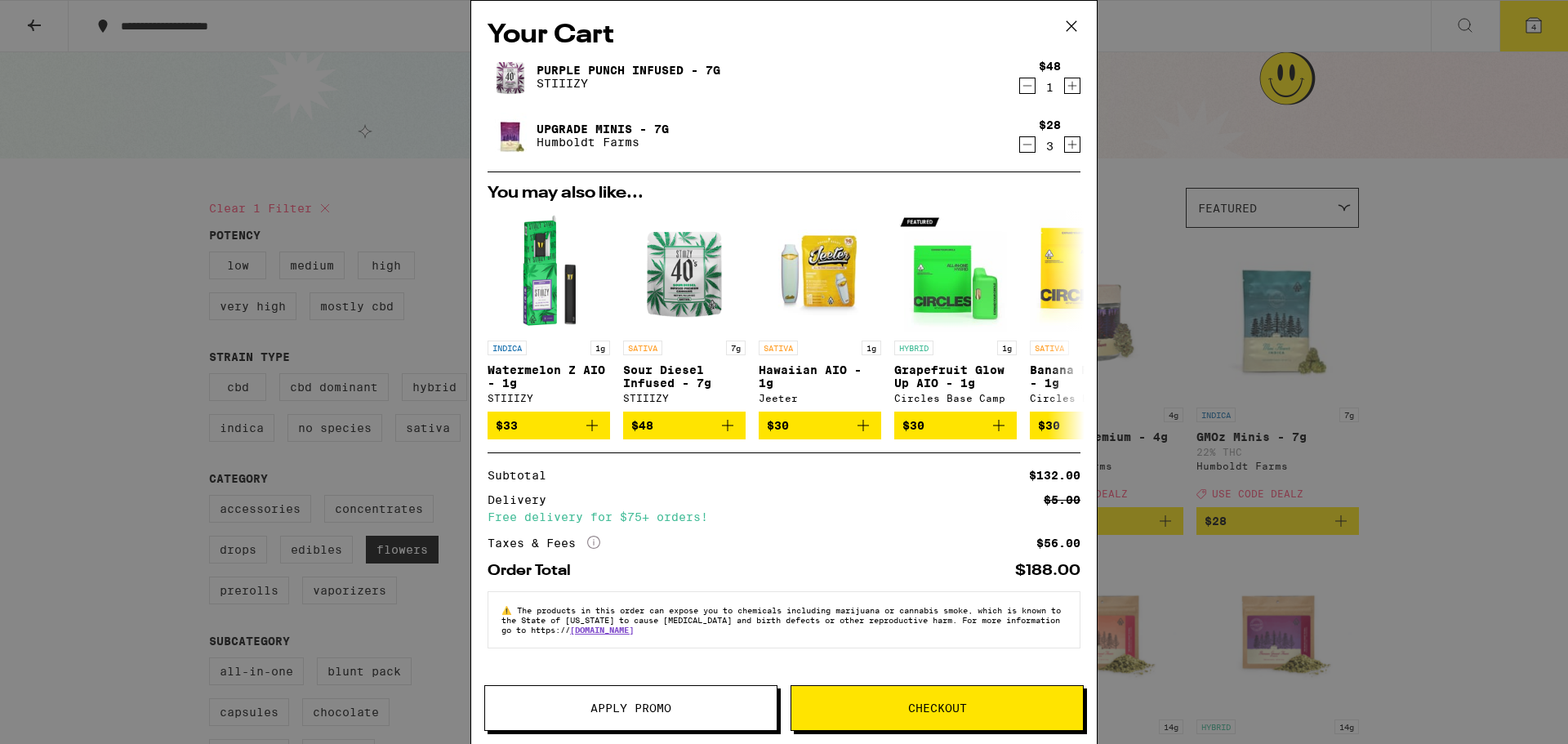
click at [1073, 23] on icon at bounding box center [1071, 26] width 25 height 25
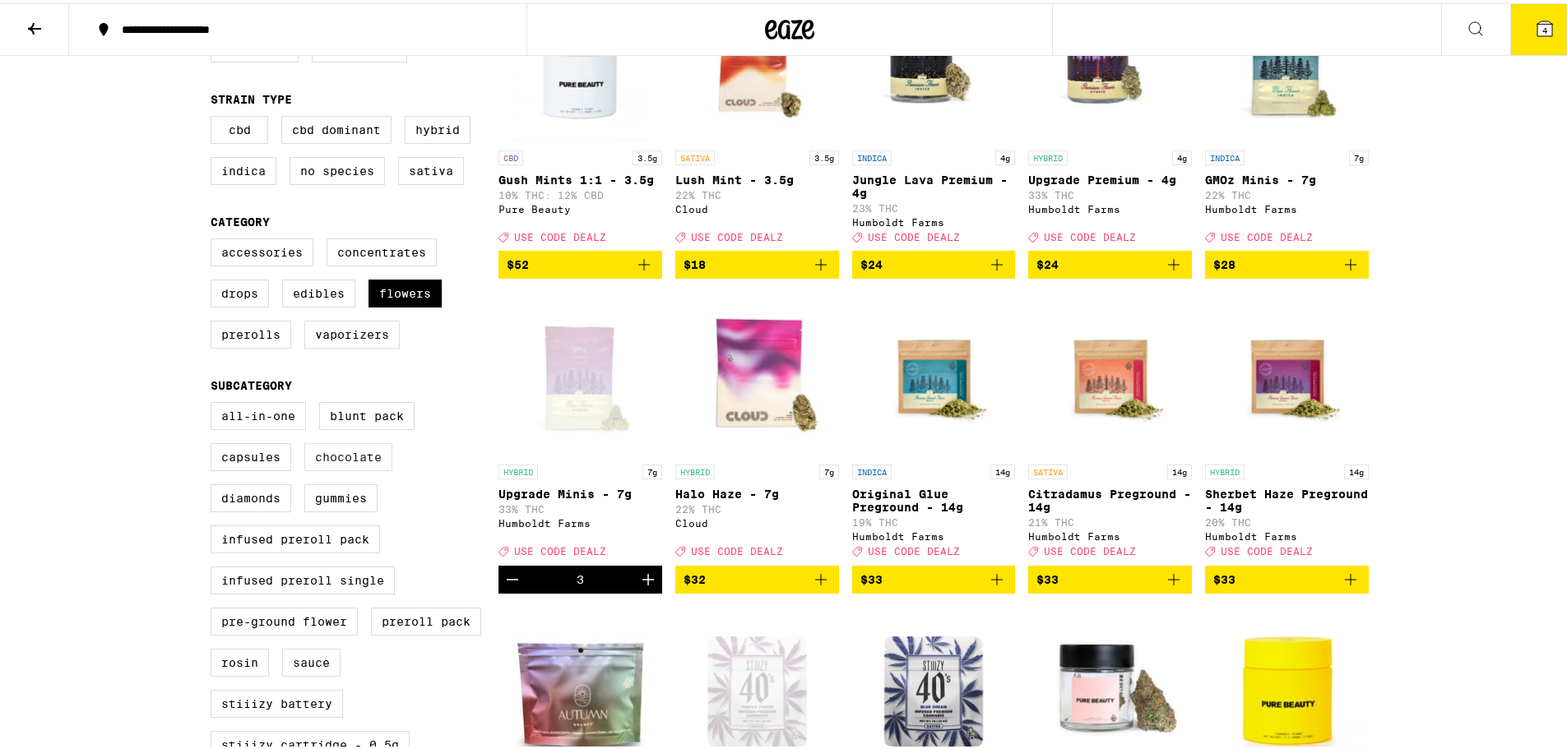
scroll to position [247, 0]
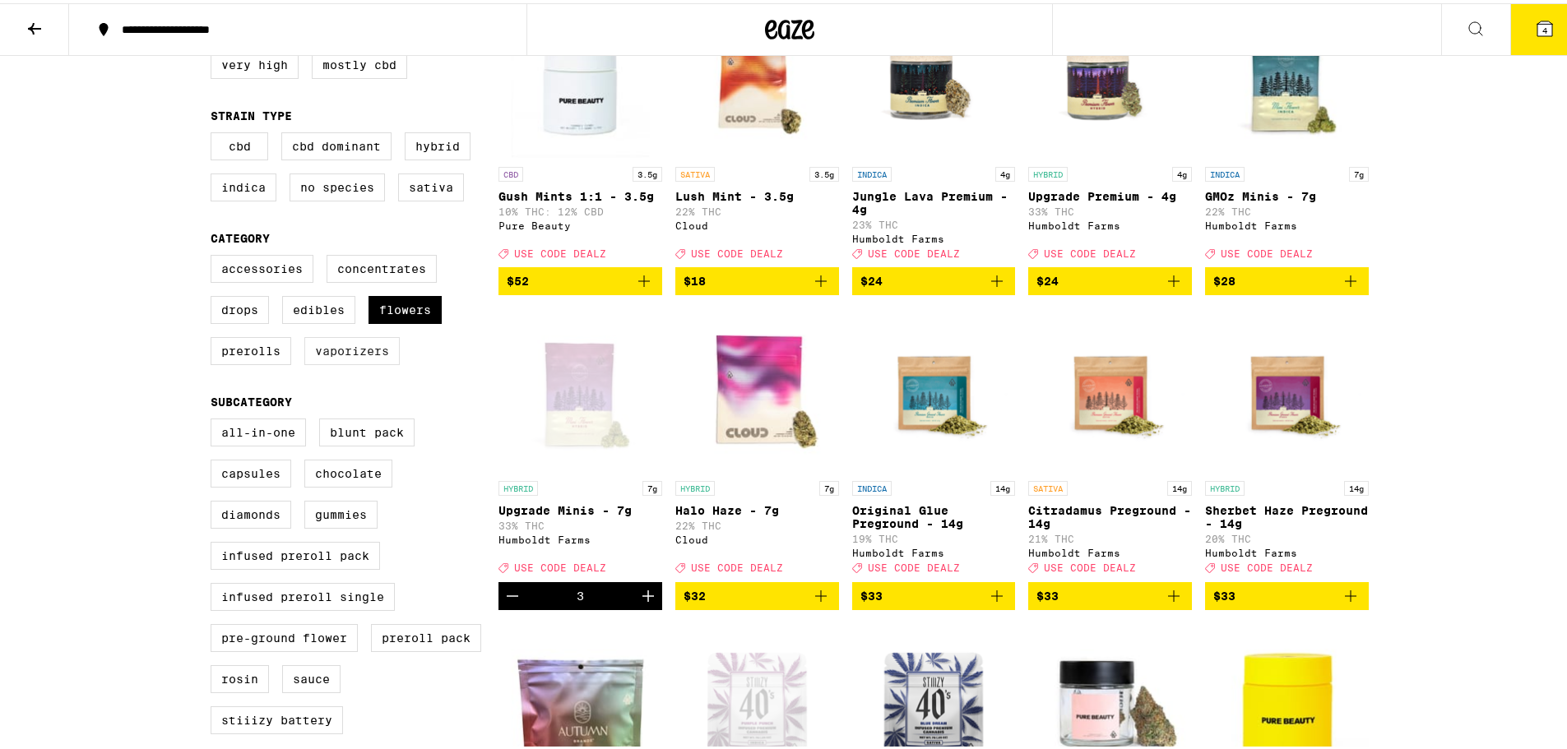
click at [347, 358] on label "Vaporizers" at bounding box center [351, 348] width 95 height 28
click at [215, 255] on input "Vaporizers" at bounding box center [214, 254] width 1 height 1
checkbox input "true"
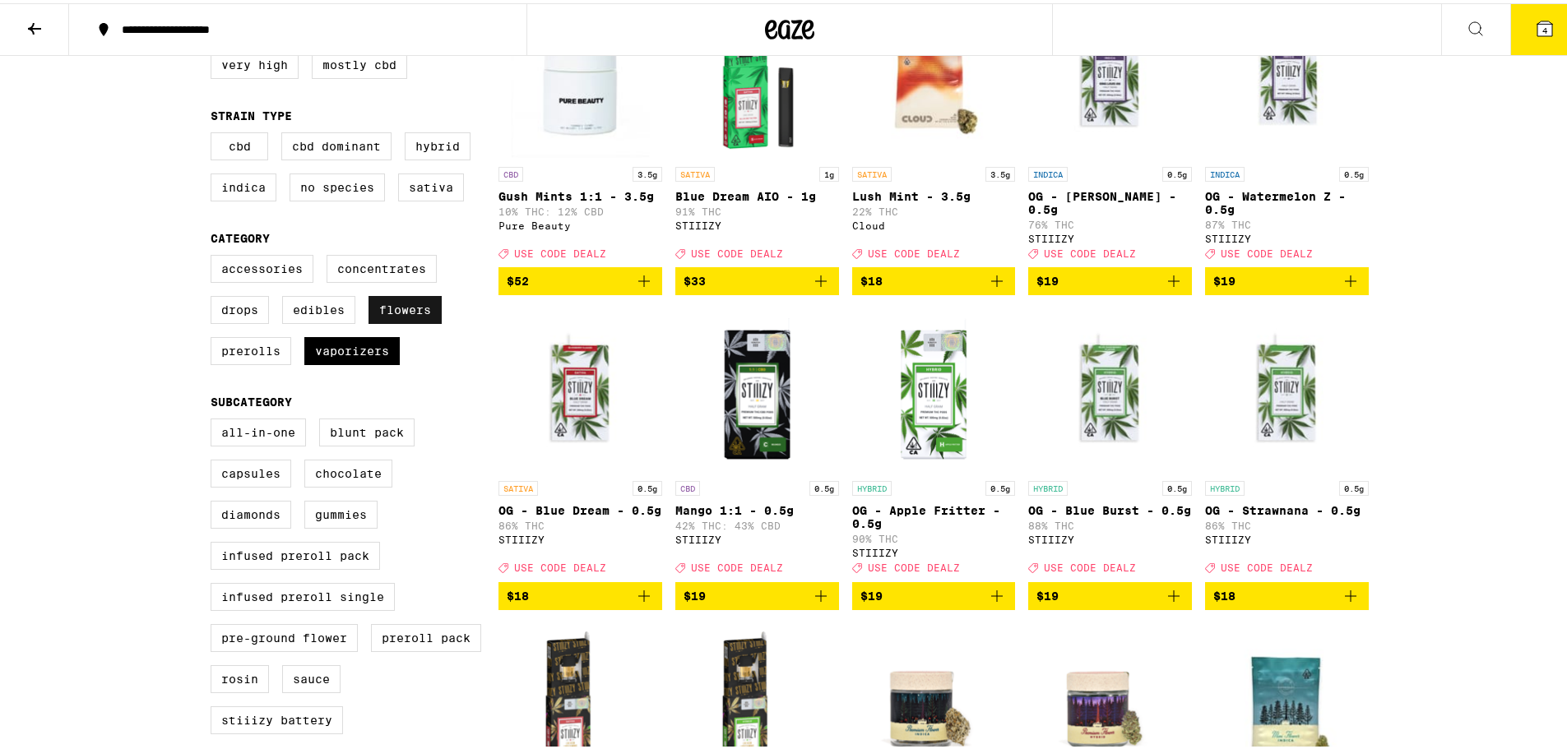
click at [419, 321] on label "Flowers" at bounding box center [404, 307] width 73 height 28
click at [215, 255] on input "Flowers" at bounding box center [214, 254] width 1 height 1
checkbox input "false"
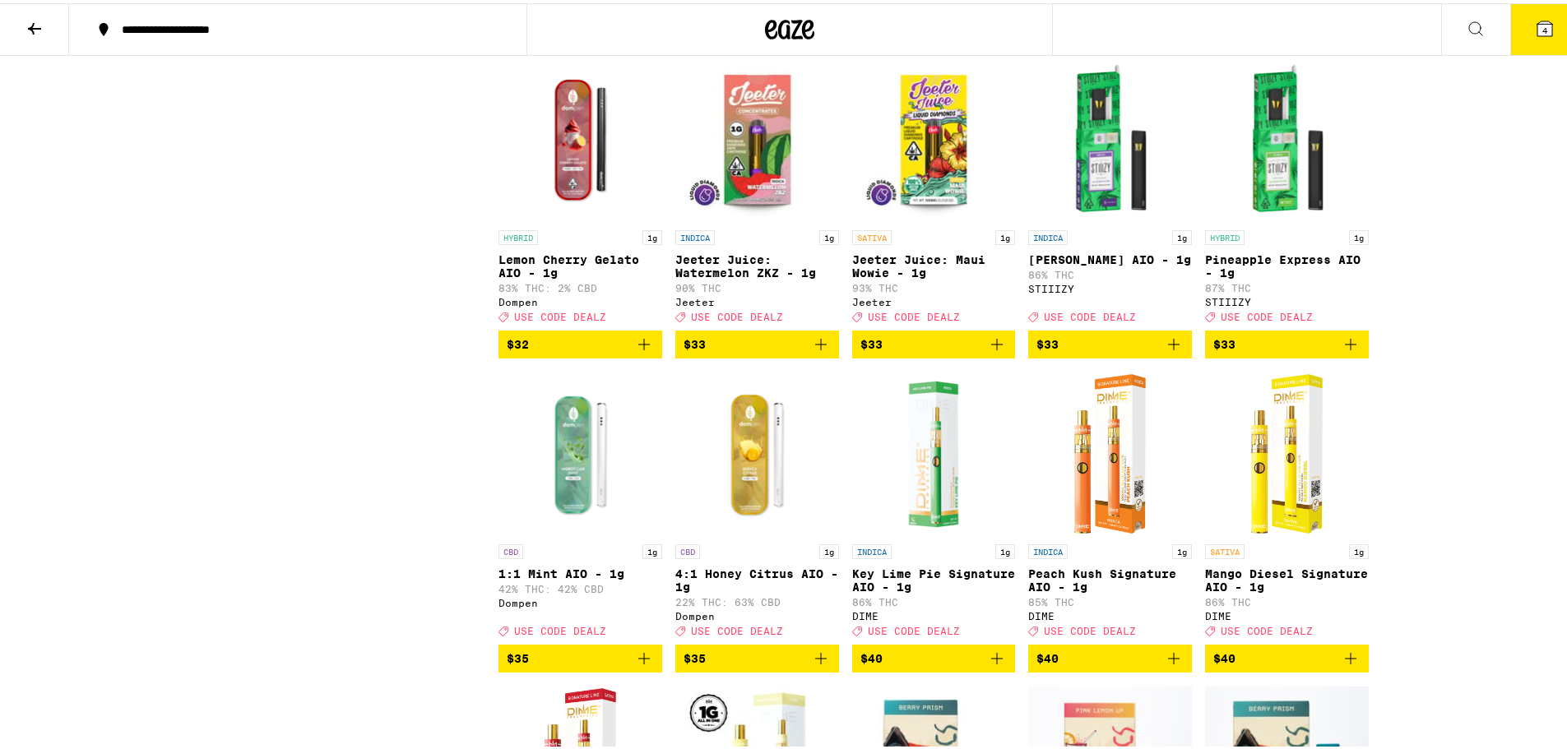
scroll to position [2385, 0]
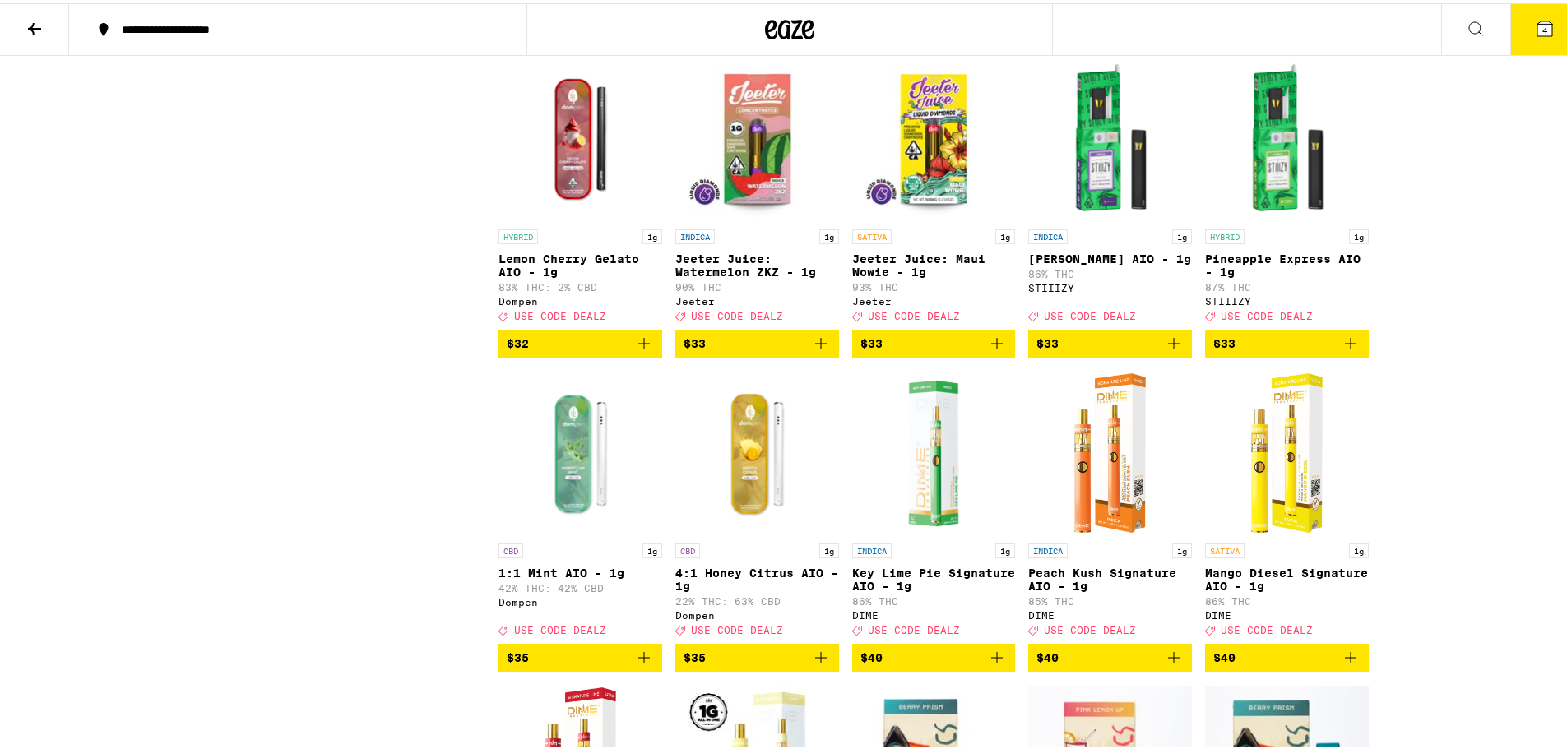
click at [991, 346] on icon "Add to bag" at bounding box center [997, 341] width 12 height 12
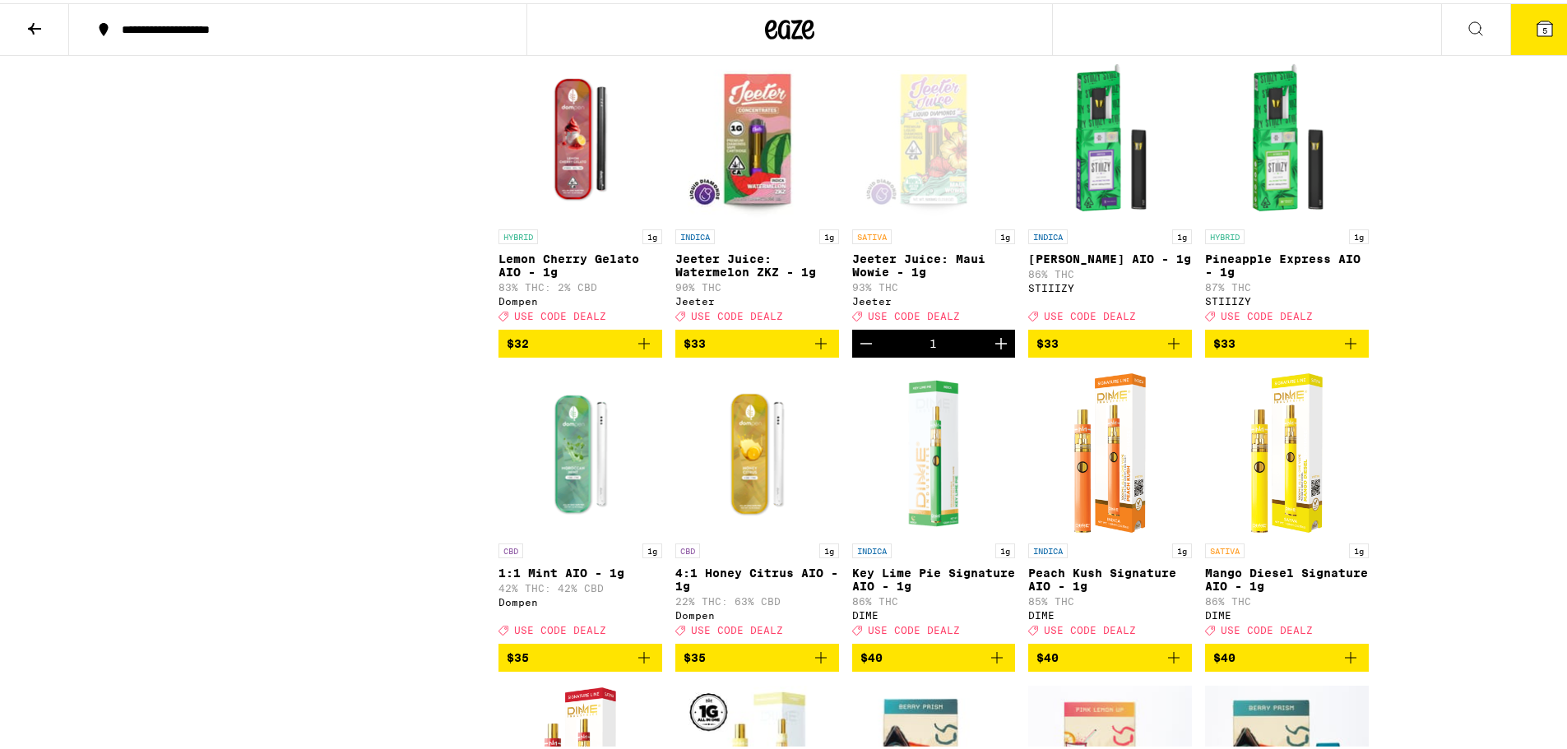
click at [995, 346] on icon "Increment" at bounding box center [1001, 341] width 12 height 12
click at [811, 350] on icon "Add to bag" at bounding box center [821, 341] width 20 height 20
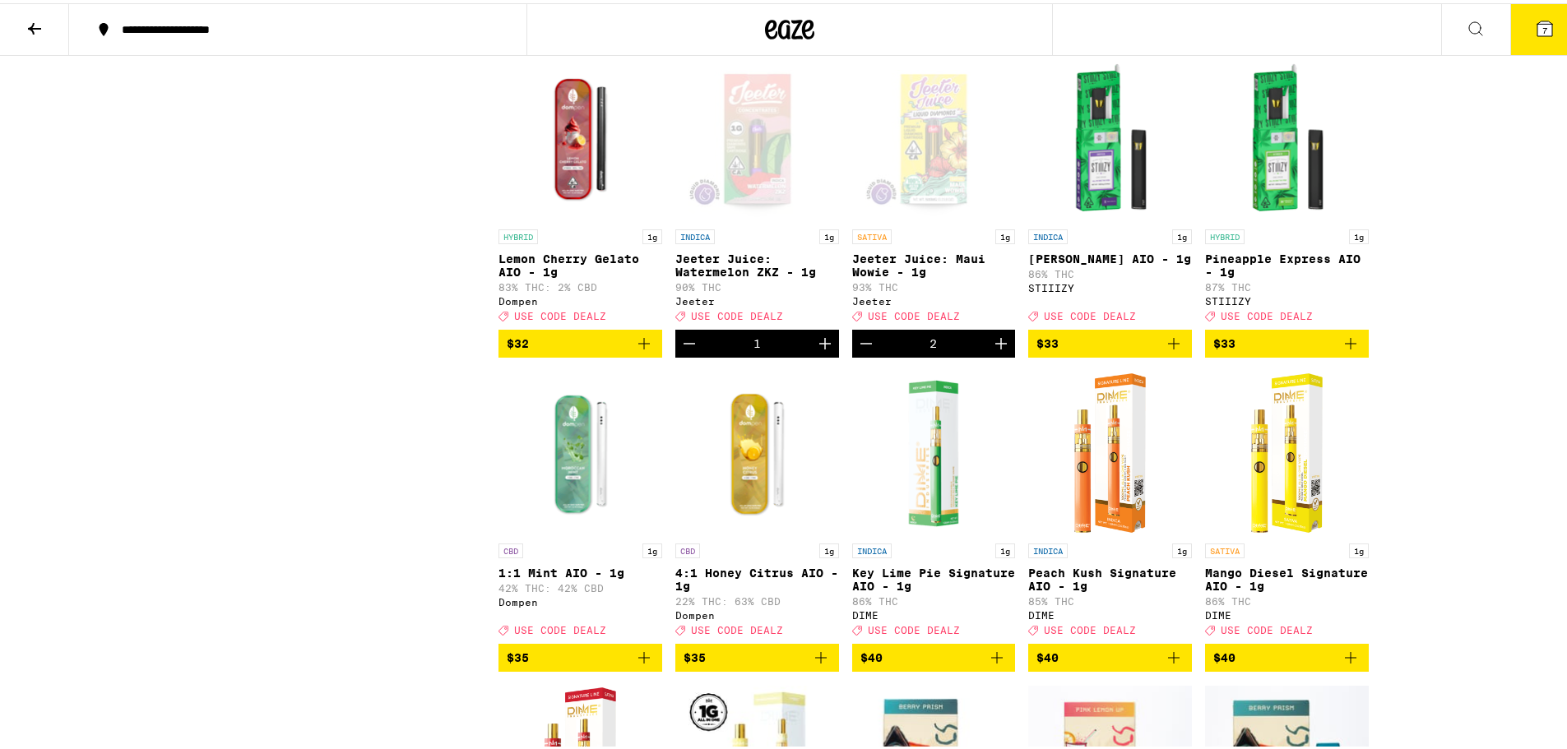
click at [811, 355] on button "Increment" at bounding box center [825, 341] width 28 height 28
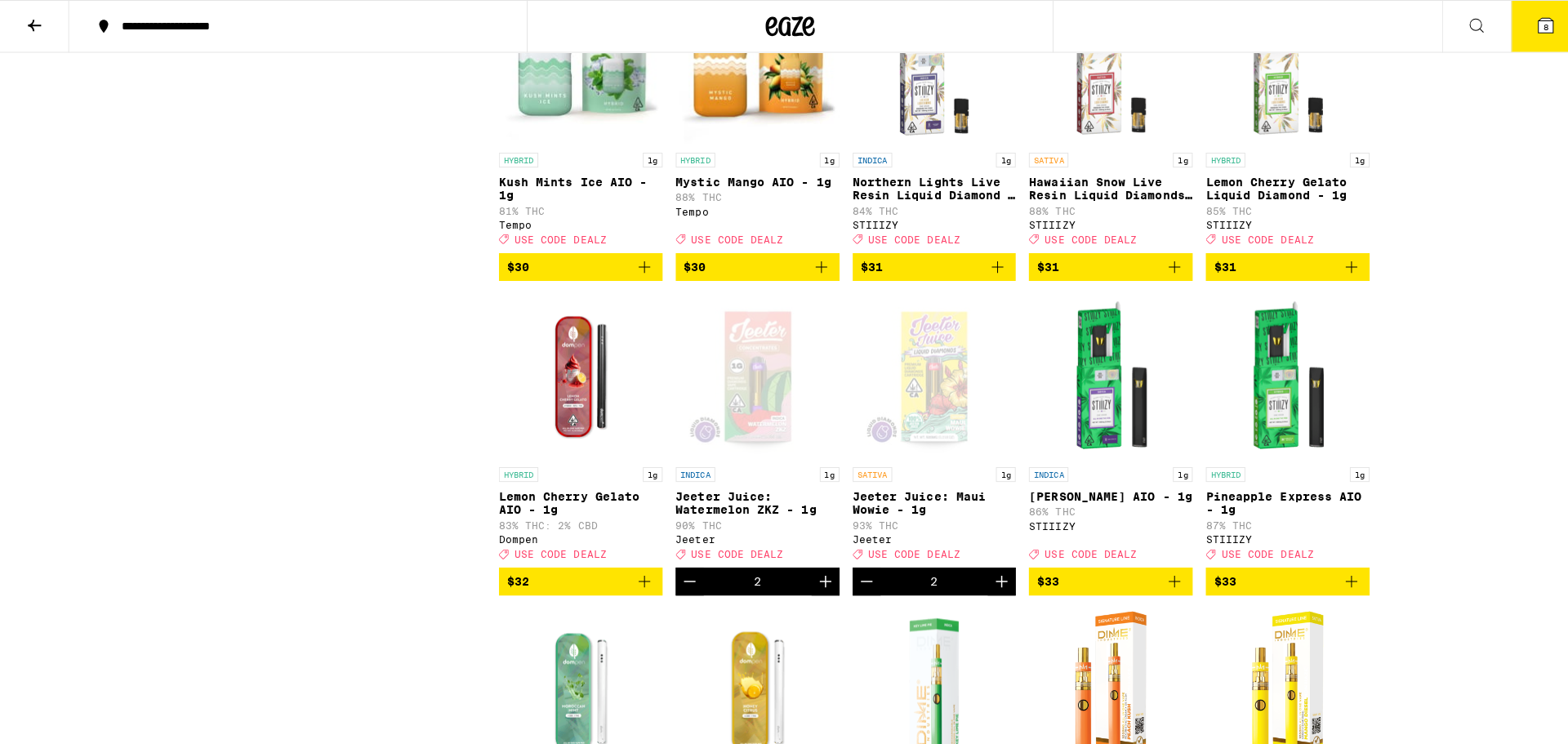
scroll to position [1961, 0]
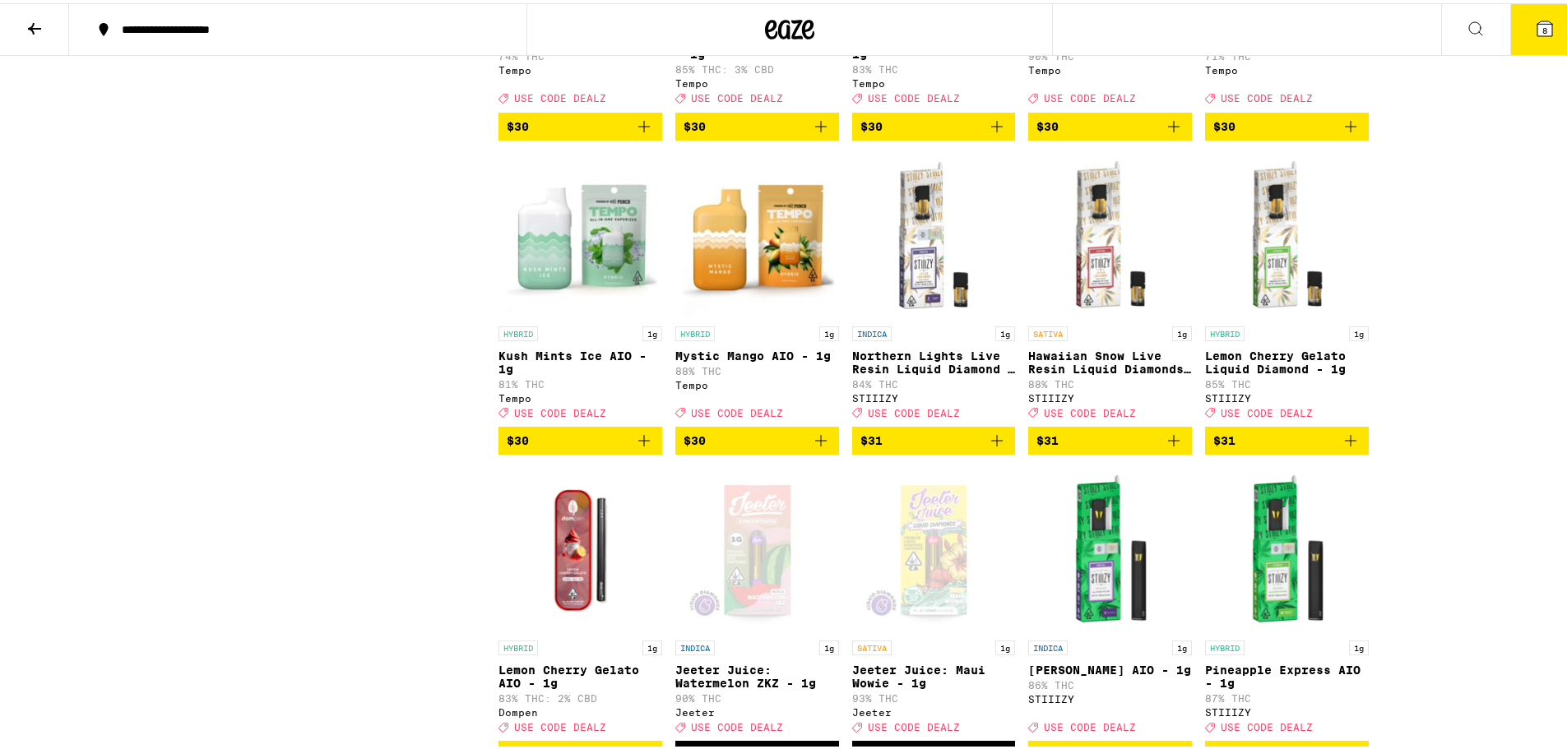
click at [1535, 34] on icon at bounding box center [1545, 26] width 20 height 20
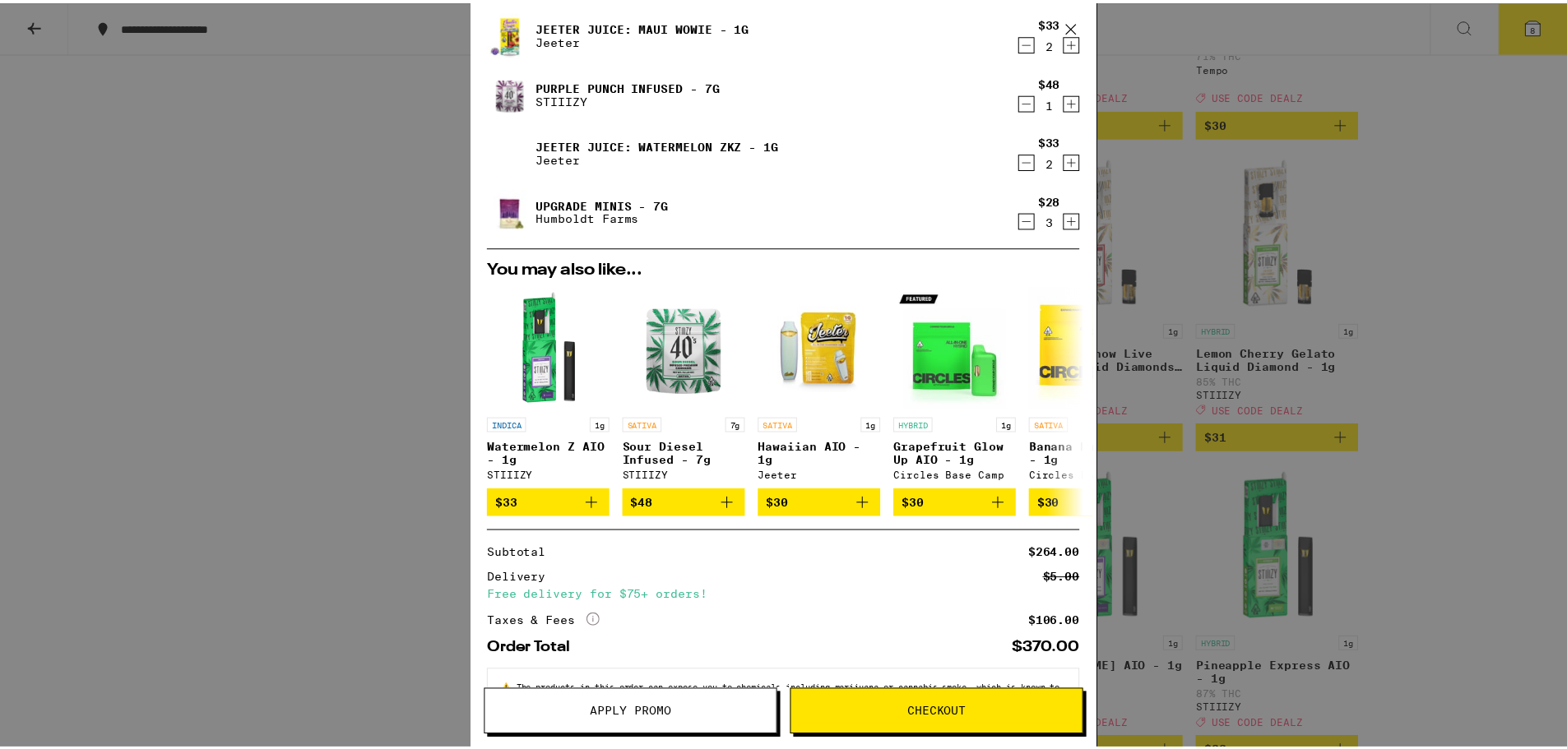
scroll to position [111, 0]
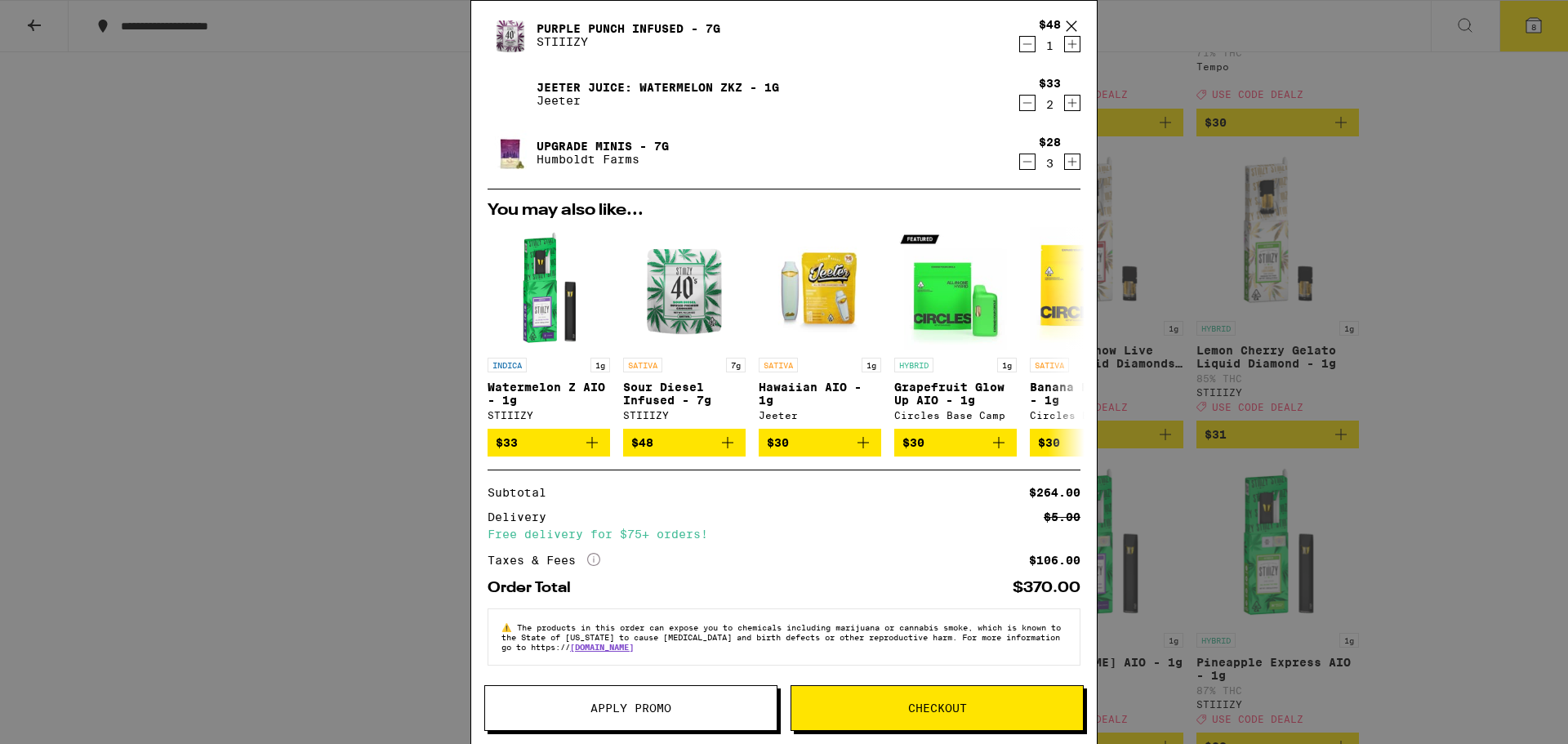
click at [1073, 25] on icon at bounding box center [1071, 26] width 10 height 10
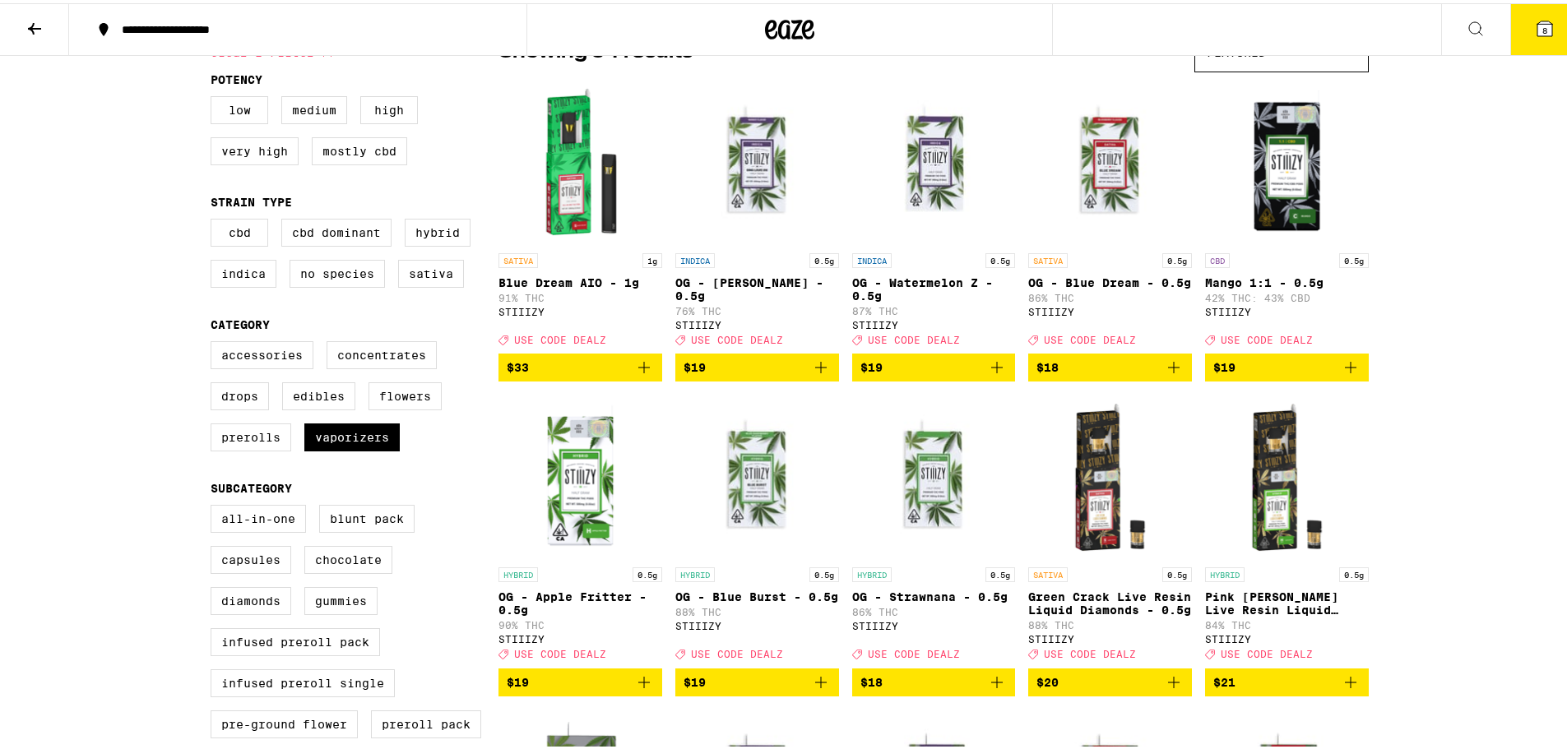
scroll to position [658, 0]
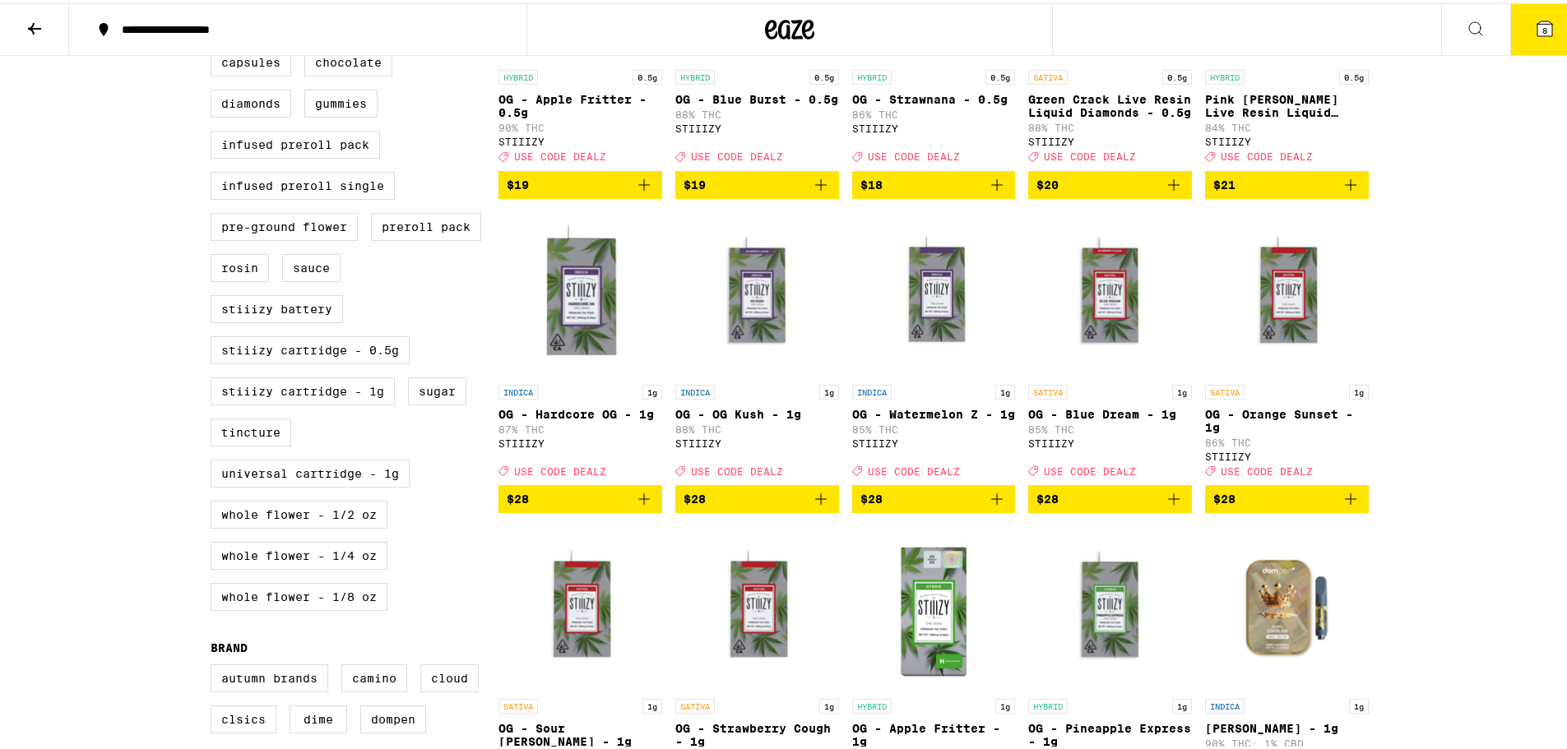
click at [1542, 30] on span "8" at bounding box center [1544, 27] width 5 height 10
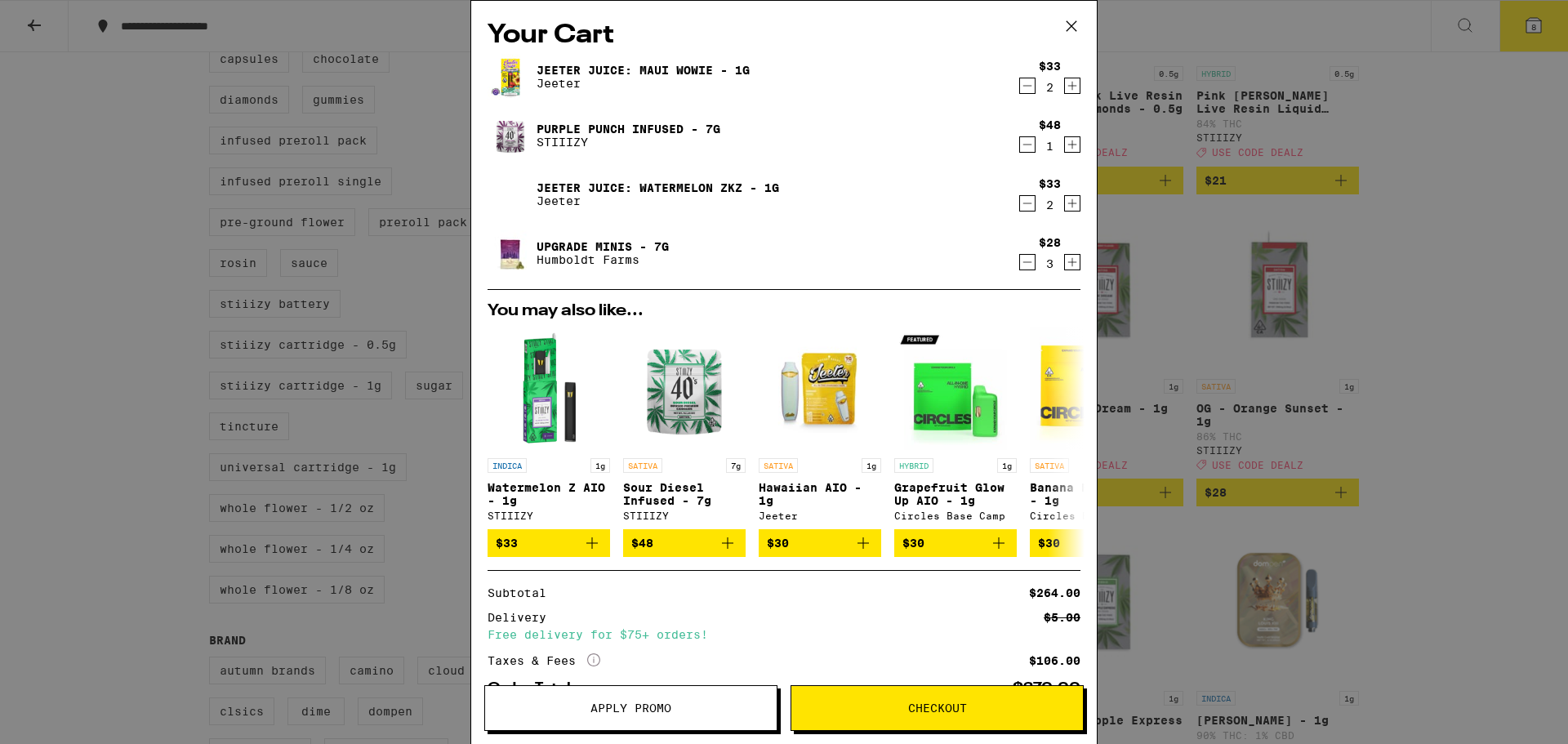
click at [662, 721] on button "Apply Promo" at bounding box center [631, 708] width 293 height 46
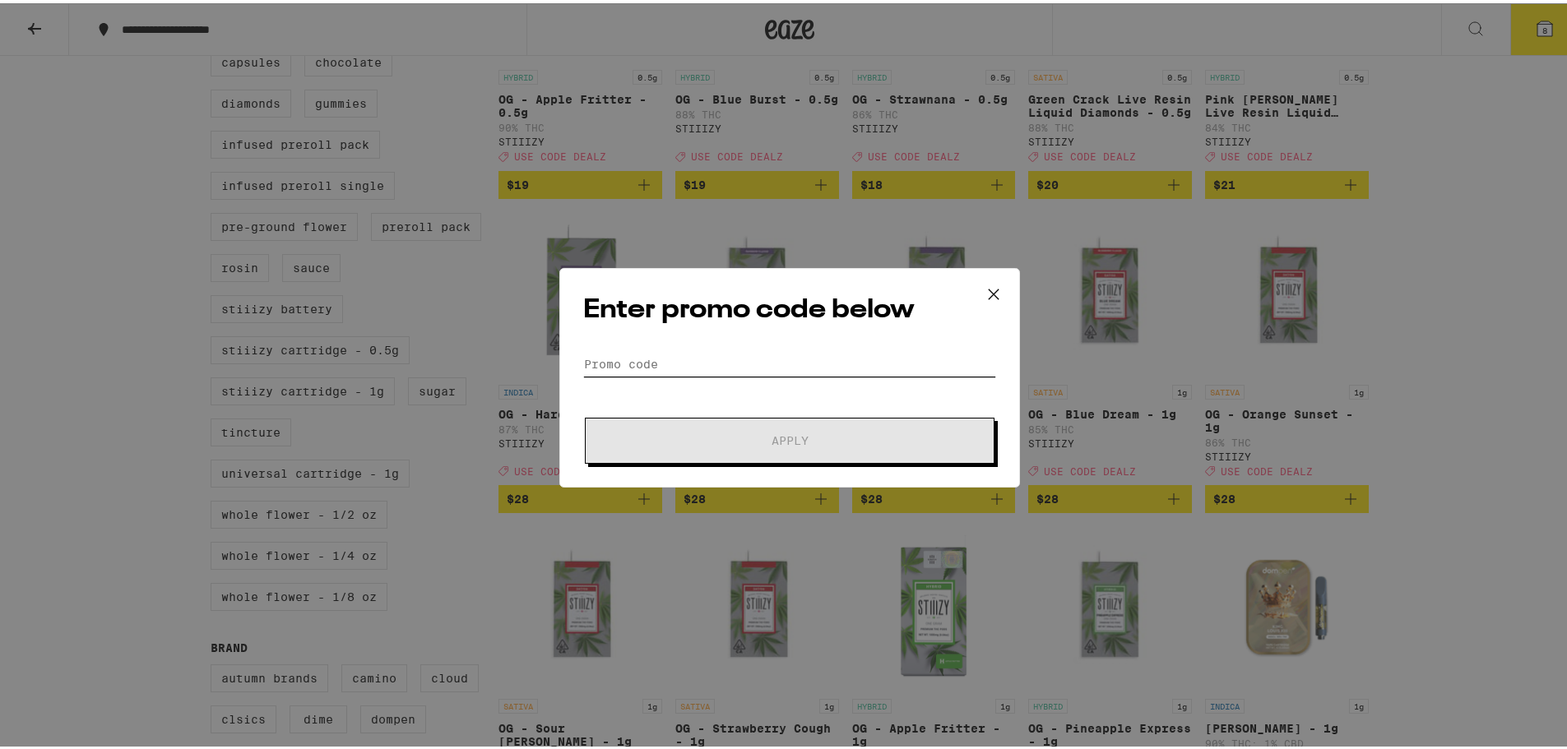
click at [679, 366] on input "Promo Code" at bounding box center [789, 361] width 413 height 25
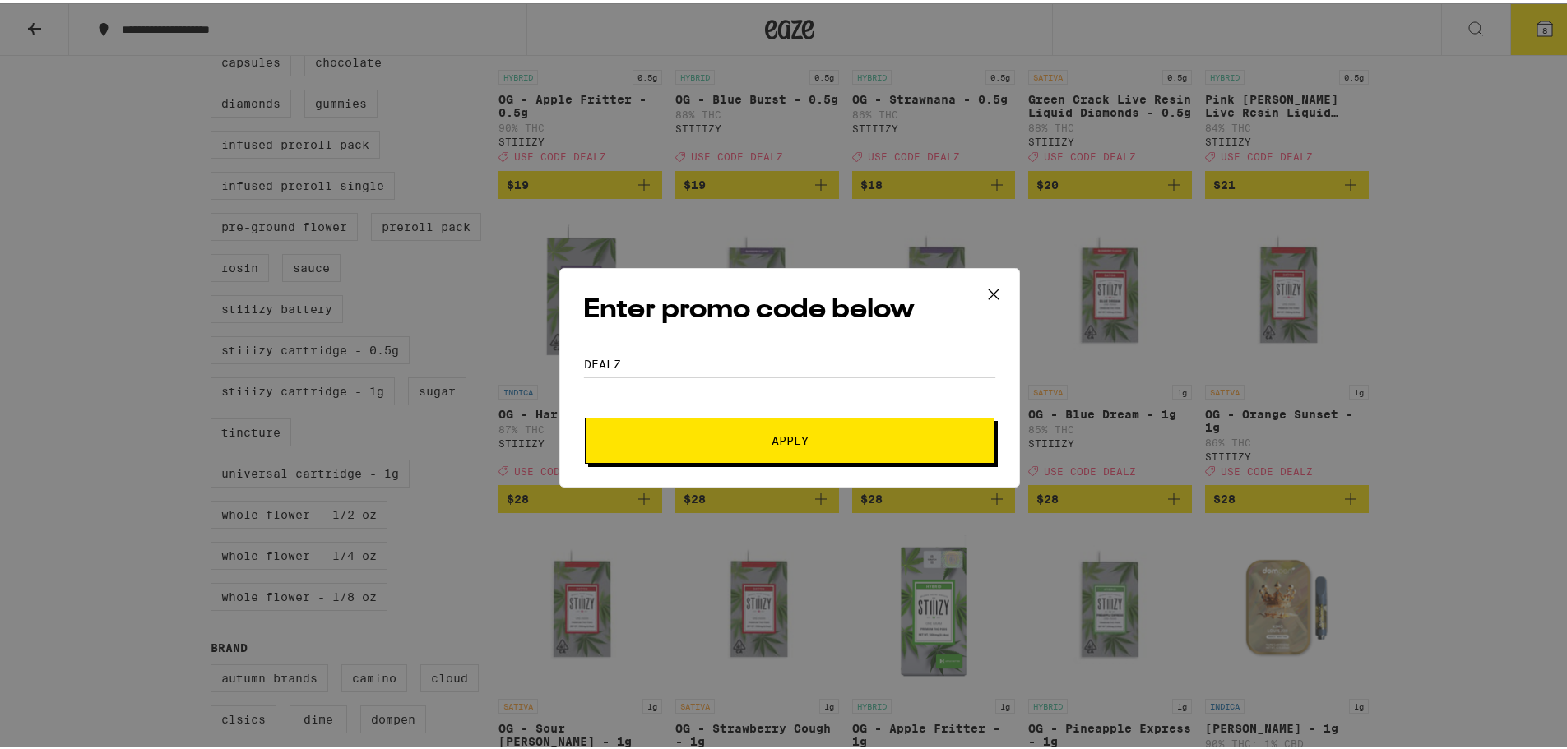
type input "DEALZ"
click at [805, 439] on span "Apply" at bounding box center [790, 438] width 296 height 12
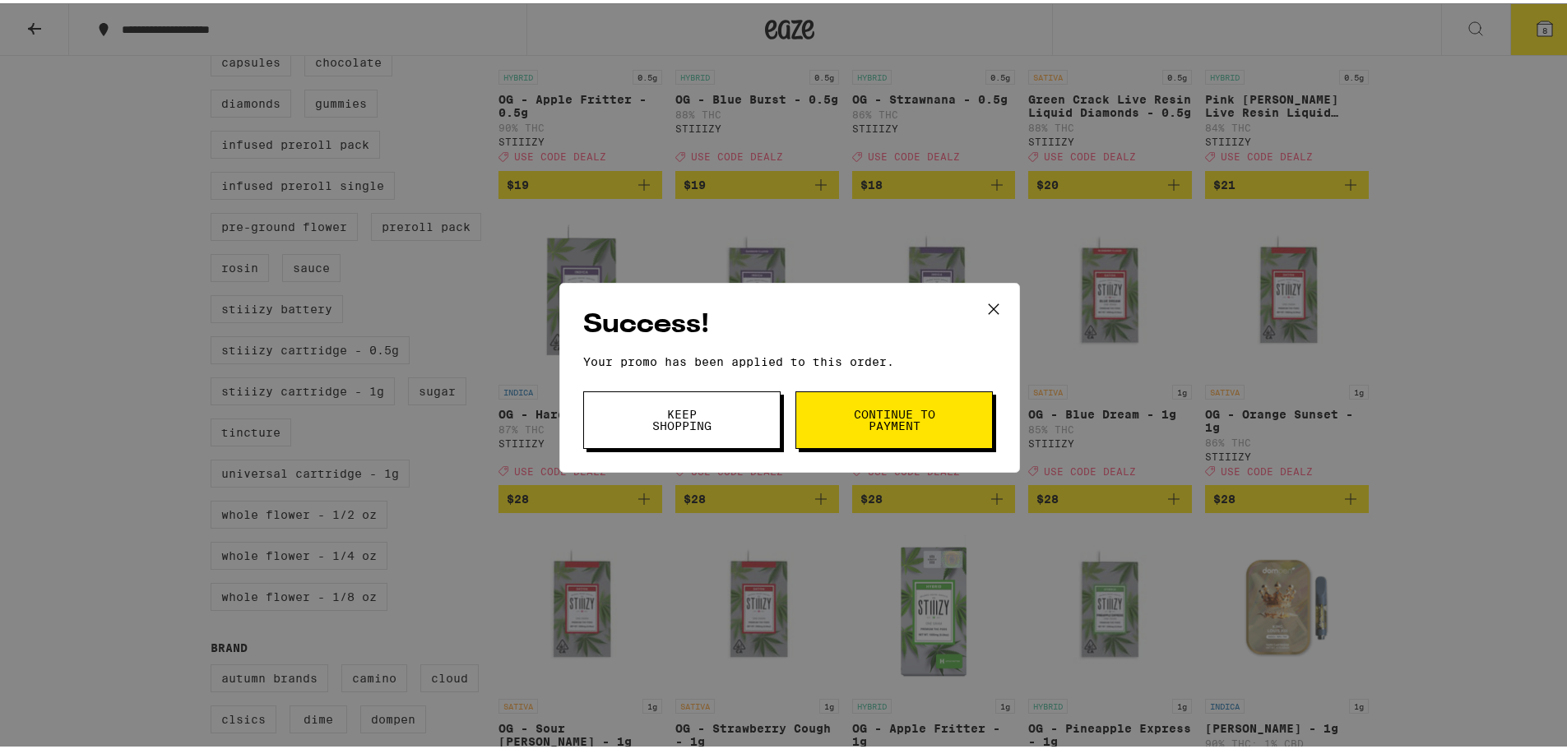
click at [901, 419] on span "Continue to payment" at bounding box center [894, 417] width 84 height 23
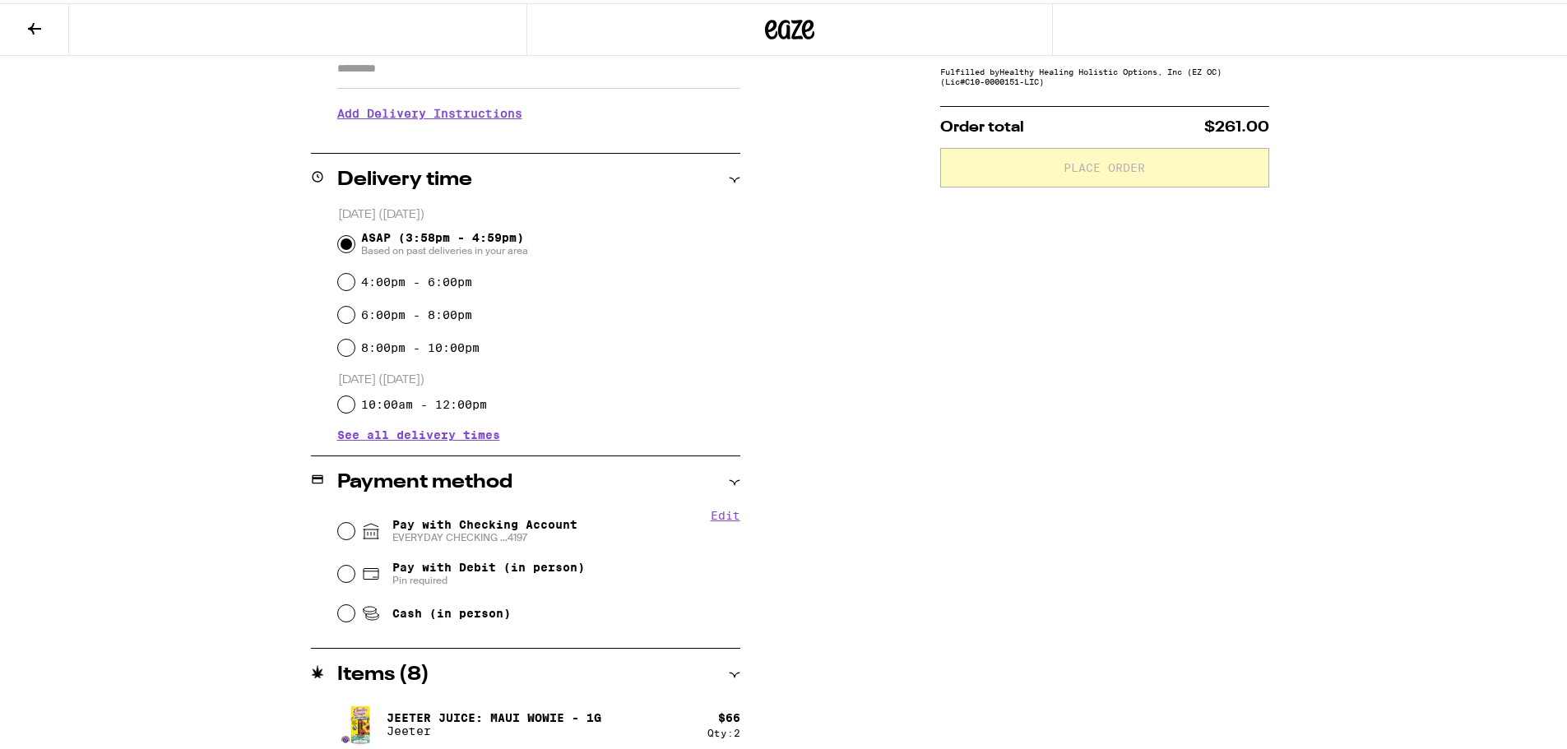
scroll to position [411, 0]
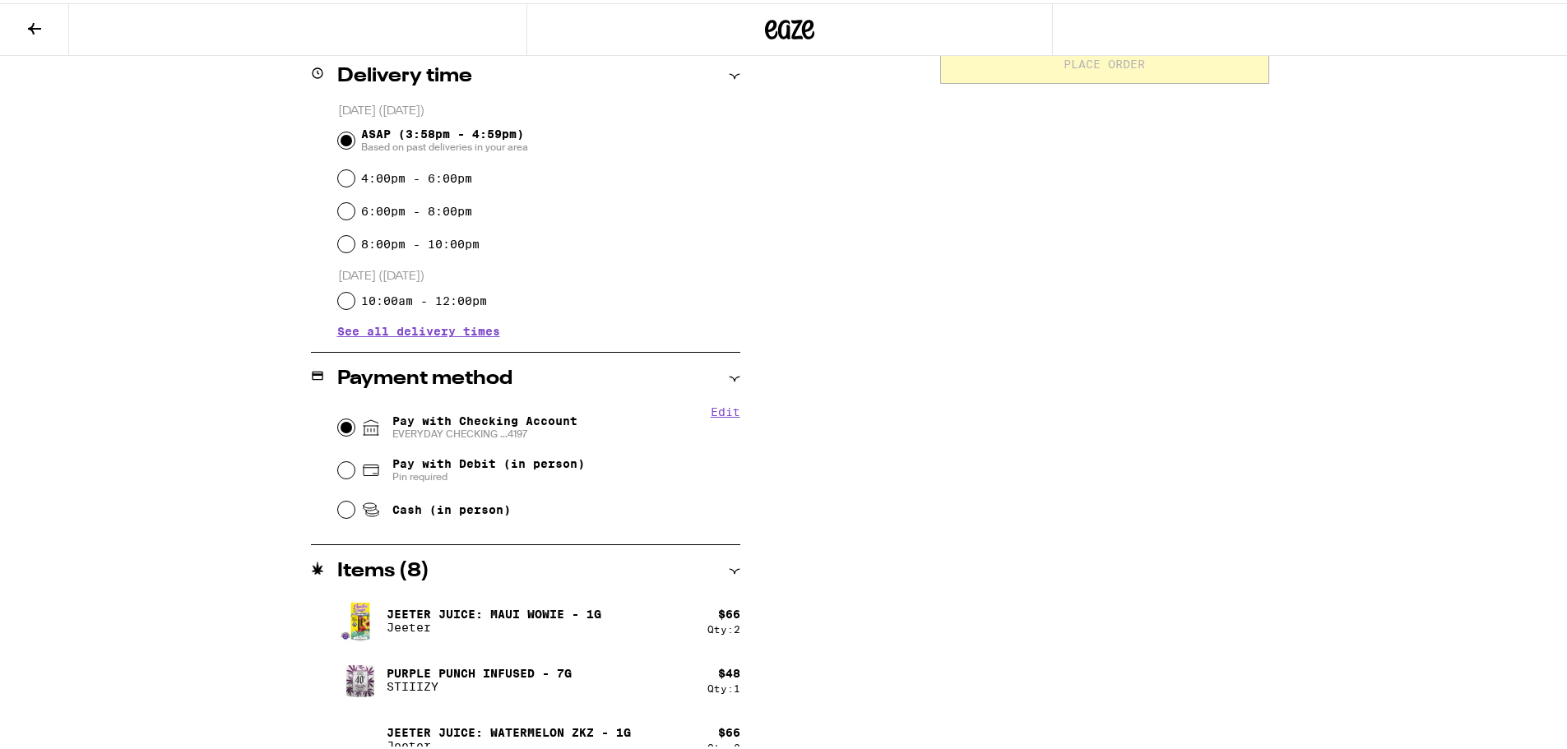
click at [338, 427] on input "Pay with Checking Account EVERYDAY CHECKING ...4197" at bounding box center [346, 424] width 16 height 16
radio input "true"
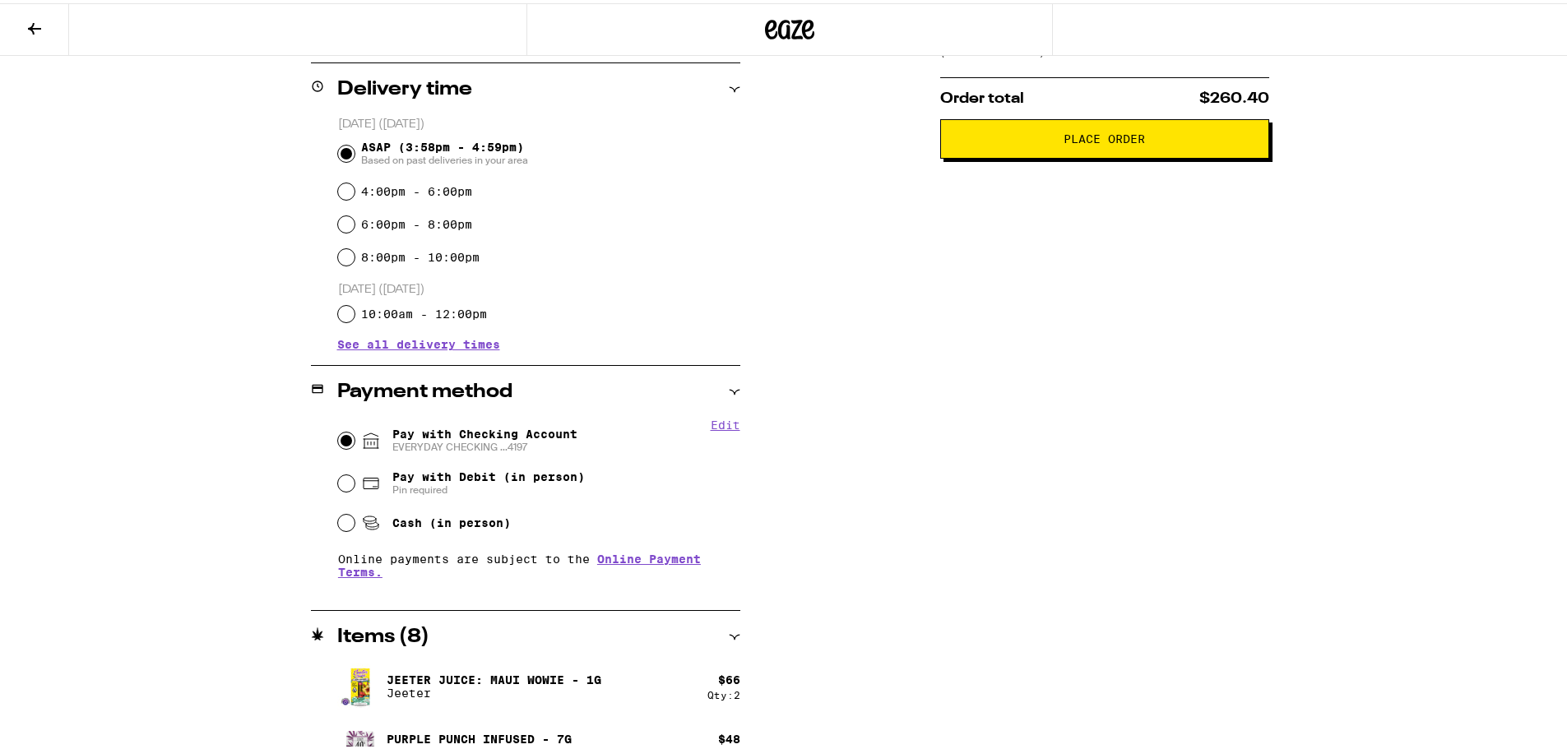
scroll to position [247, 0]
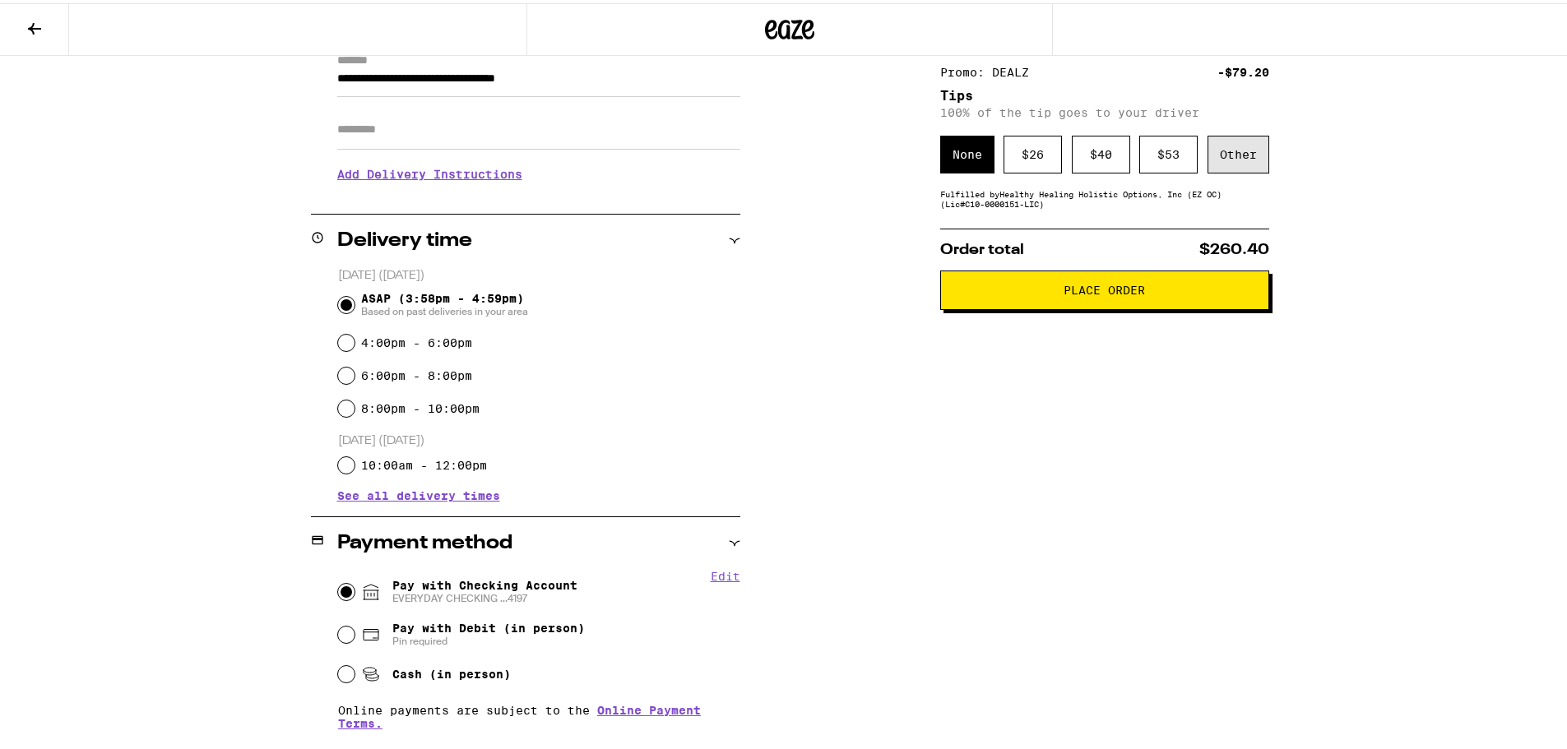
click at [1226, 156] on div "Other" at bounding box center [1238, 151] width 62 height 38
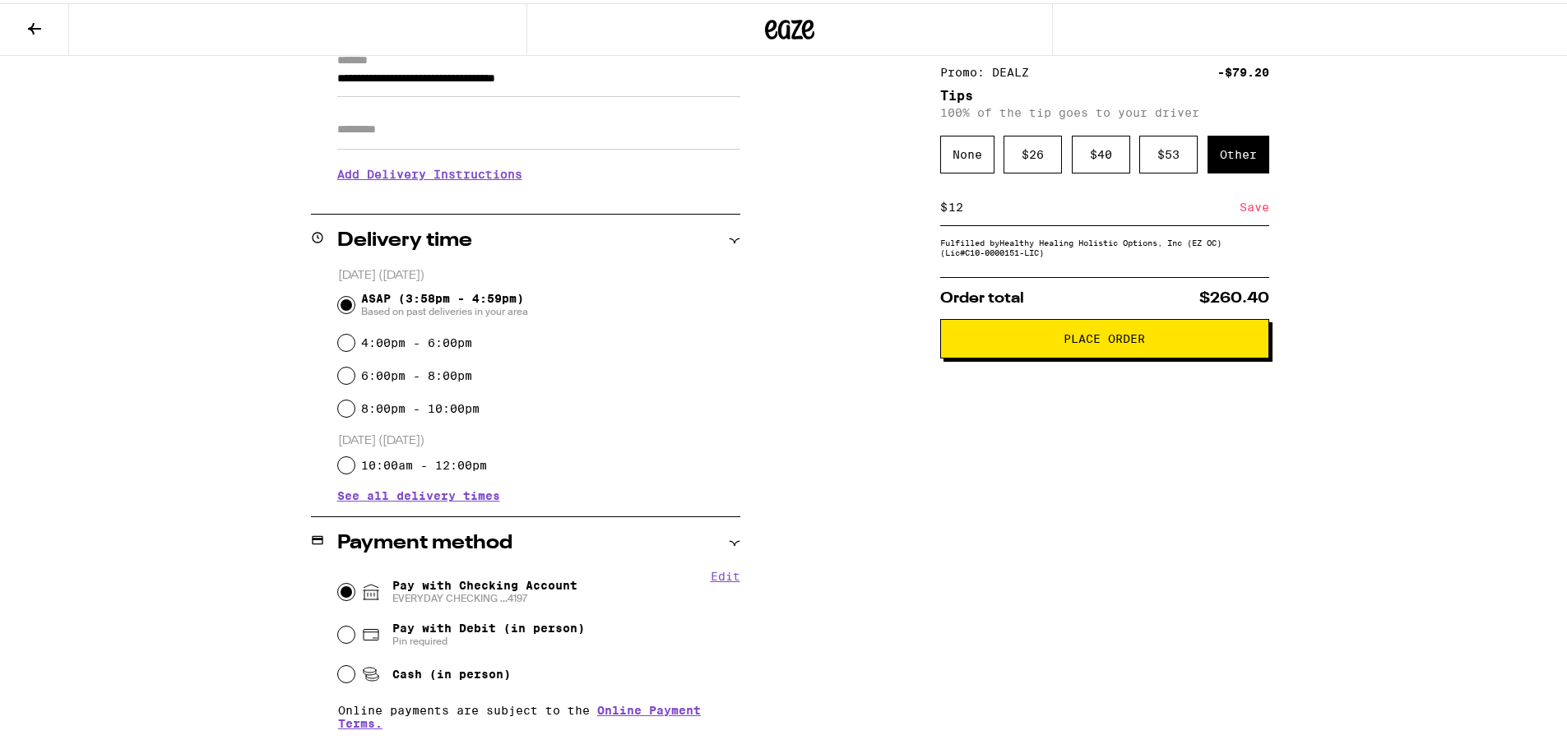
type input "12"
click at [1124, 341] on span "Place Order" at bounding box center [1104, 336] width 81 height 12
click at [1252, 205] on div "Save" at bounding box center [1255, 204] width 30 height 36
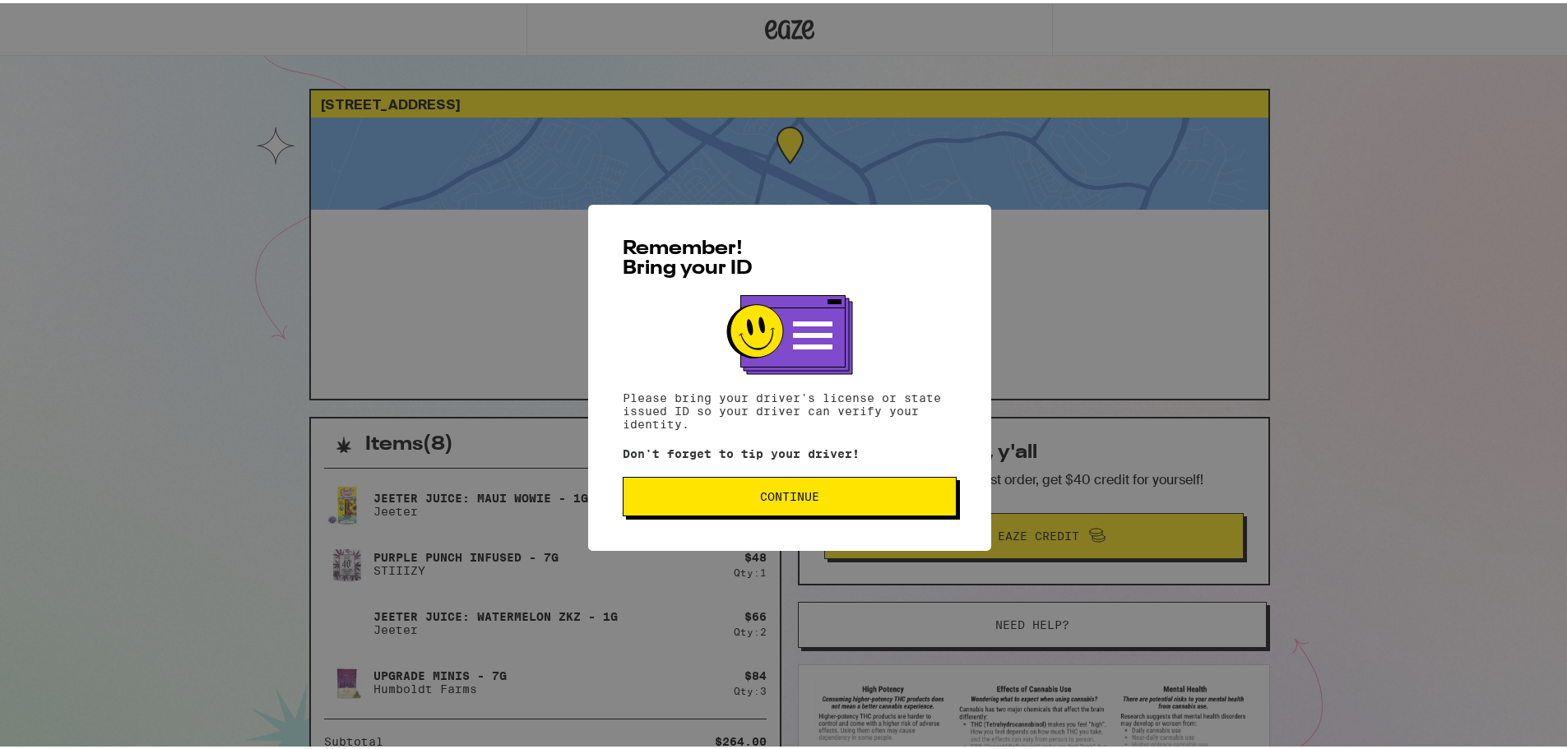
click at [830, 498] on span "Continue" at bounding box center [790, 494] width 306 height 12
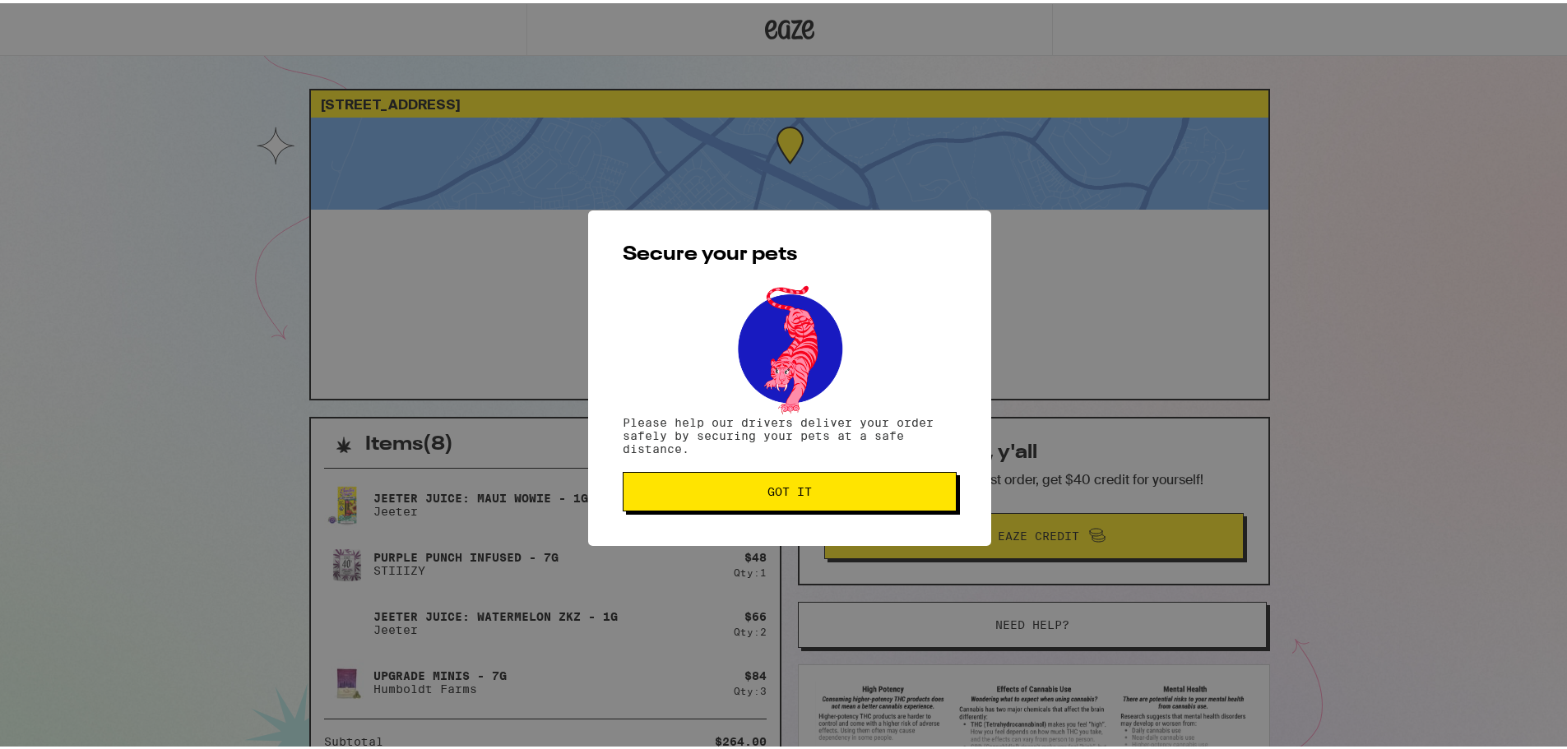
scroll to position [220, 0]
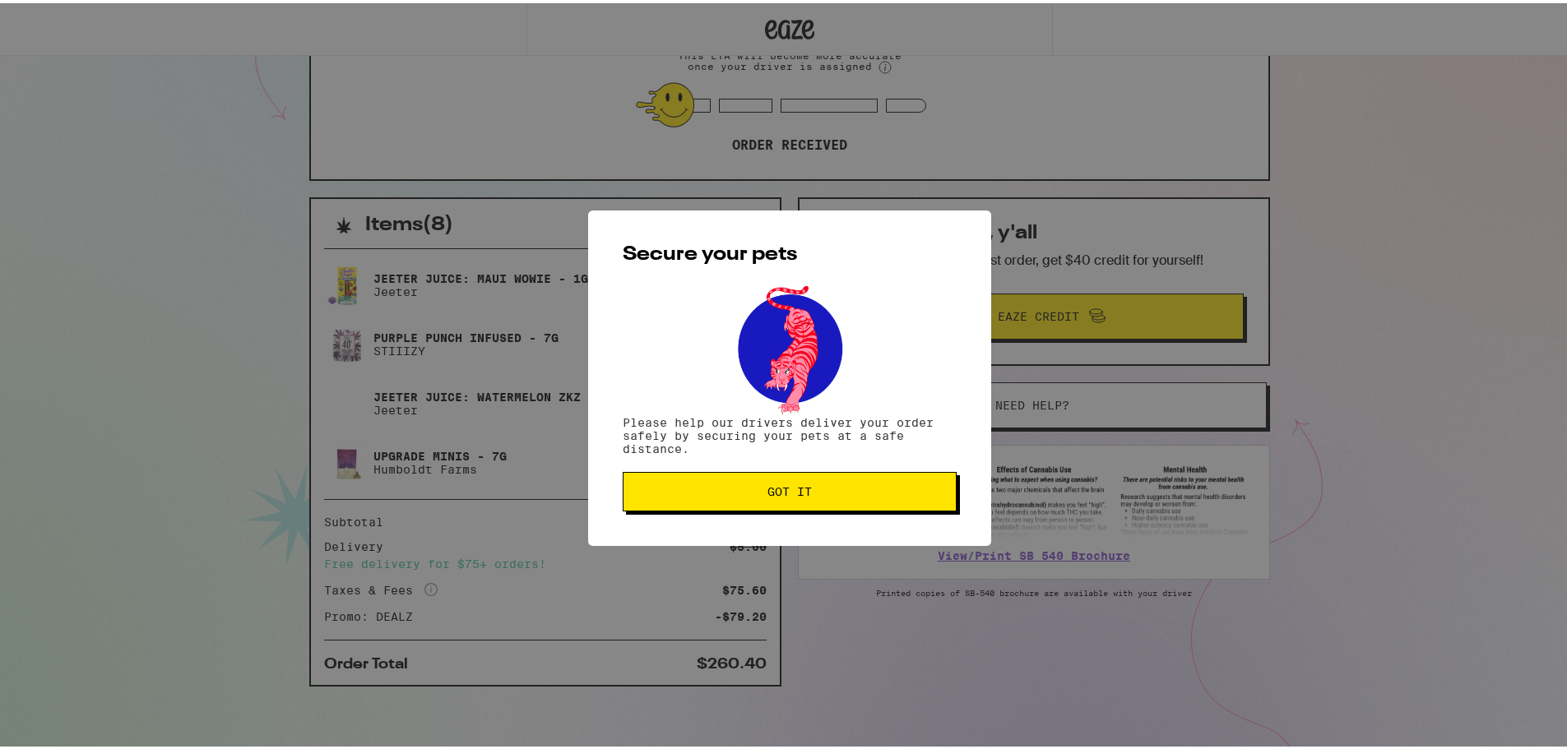
click at [739, 494] on span "Got it" at bounding box center [790, 489] width 306 height 12
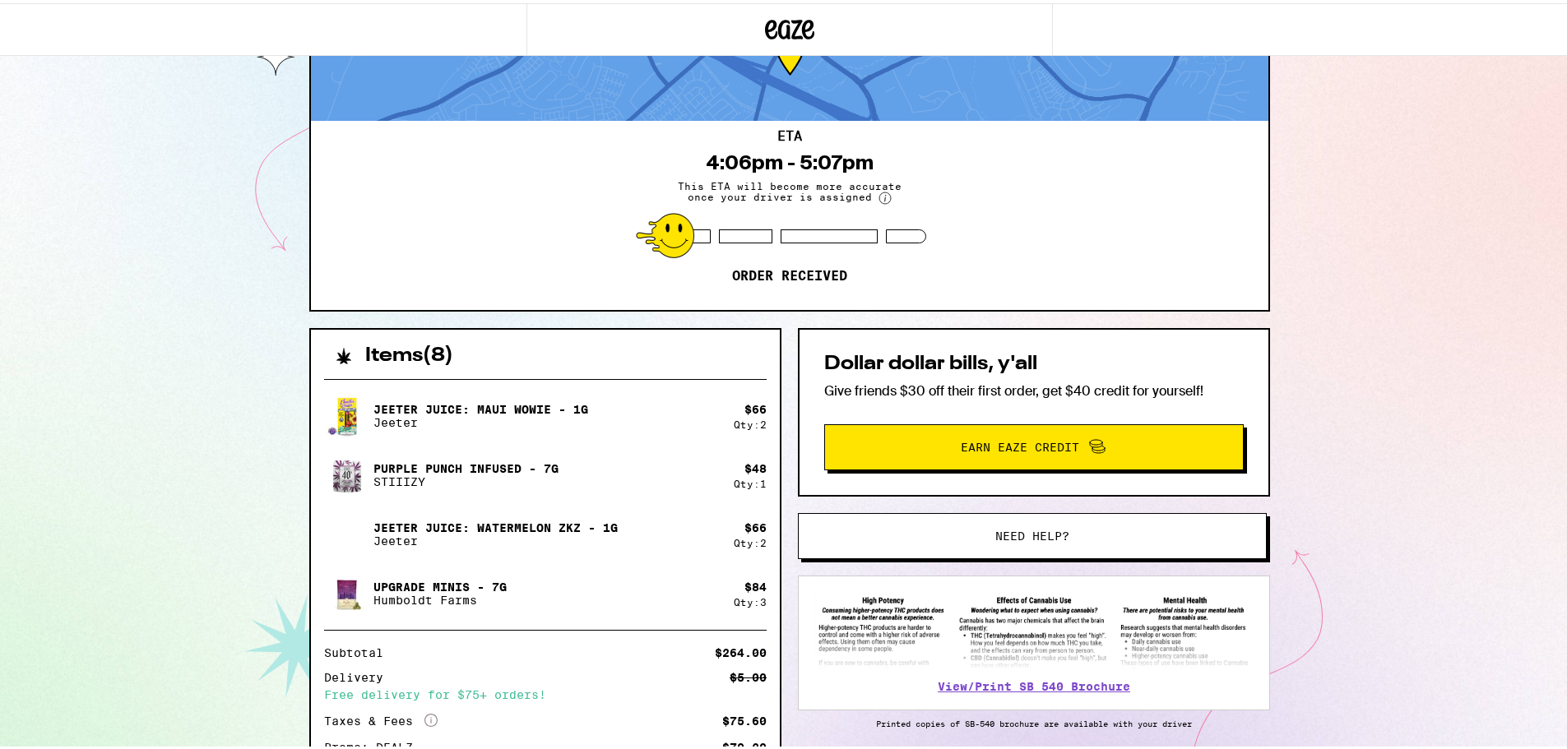
scroll to position [0, 0]
